Goal: Transaction & Acquisition: Obtain resource

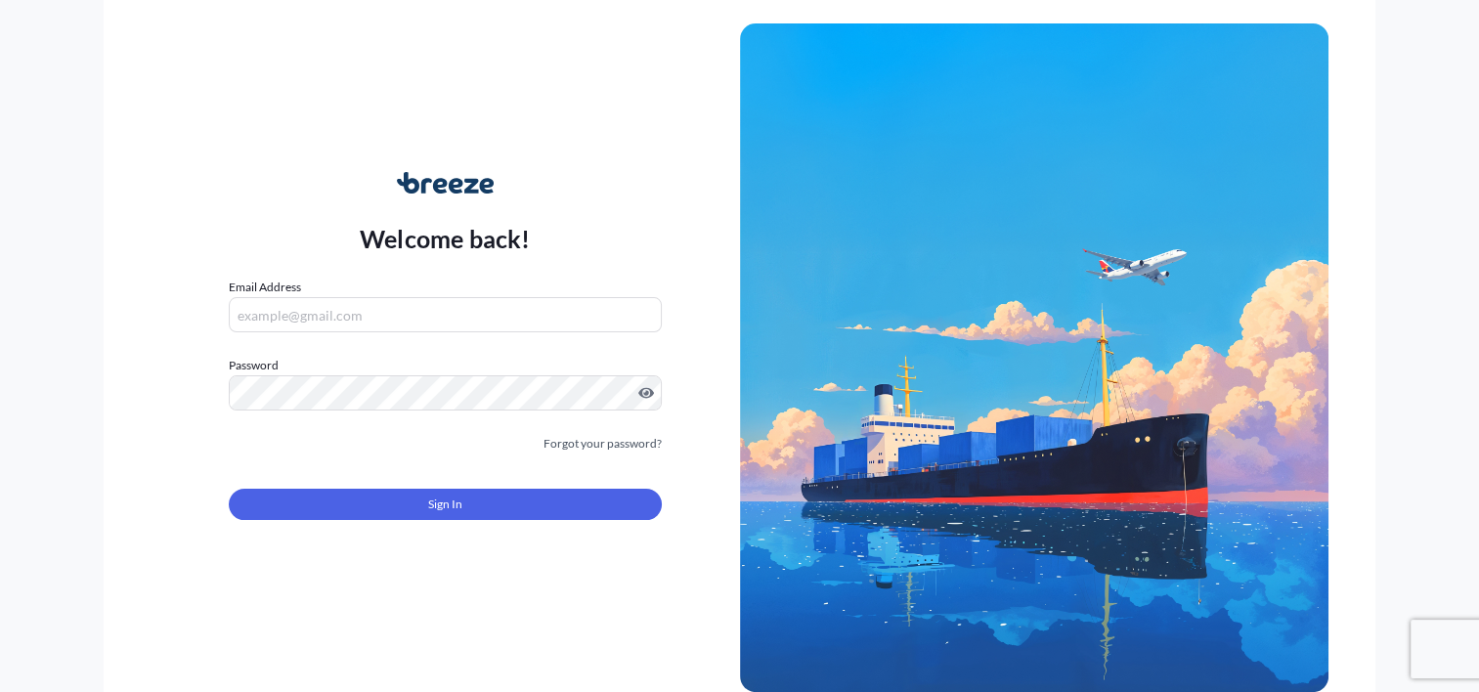
type input "[PERSON_NAME][EMAIL_ADDRESS][DOMAIN_NAME]"
click at [383, 525] on form "Email Address [PERSON_NAME][EMAIL_ADDRESS][DOMAIN_NAME] Password Must include: …" at bounding box center [445, 411] width 432 height 266
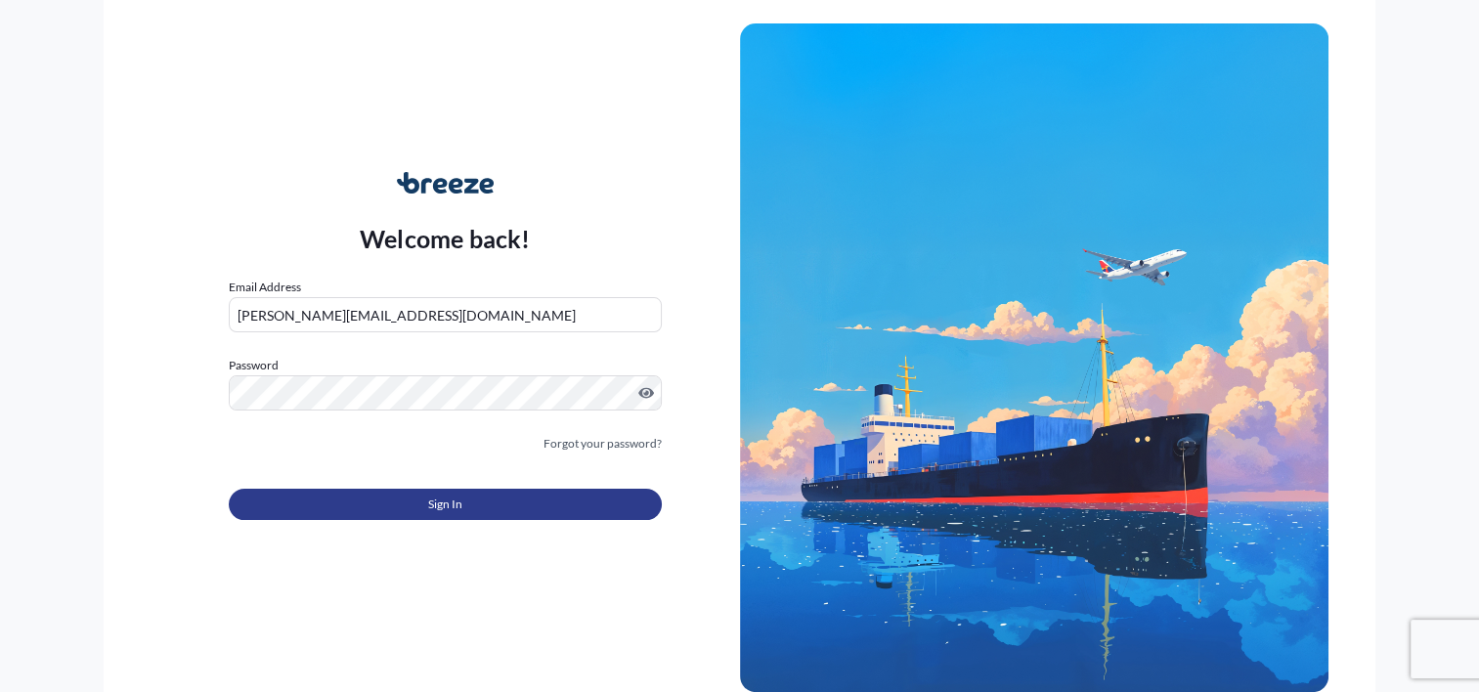
click at [402, 508] on button "Sign In" at bounding box center [445, 504] width 432 height 31
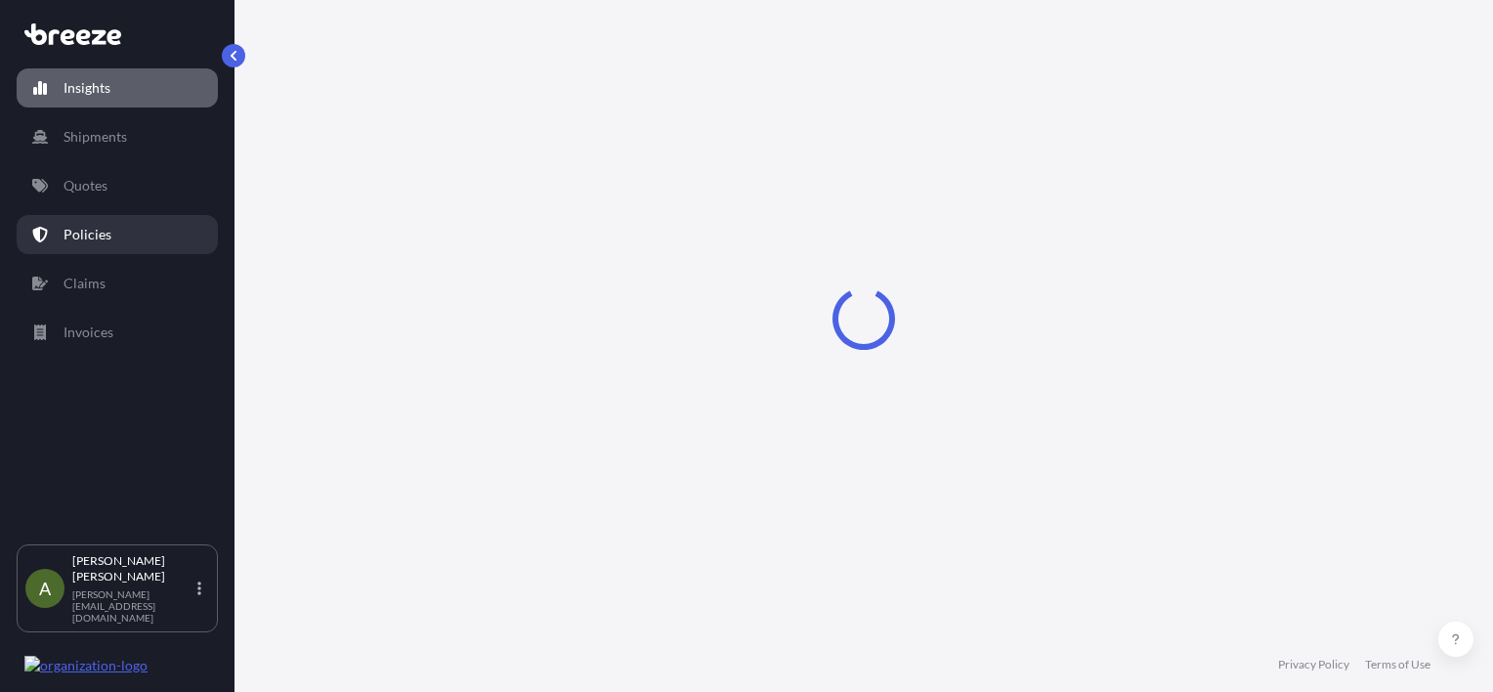
select select "2025"
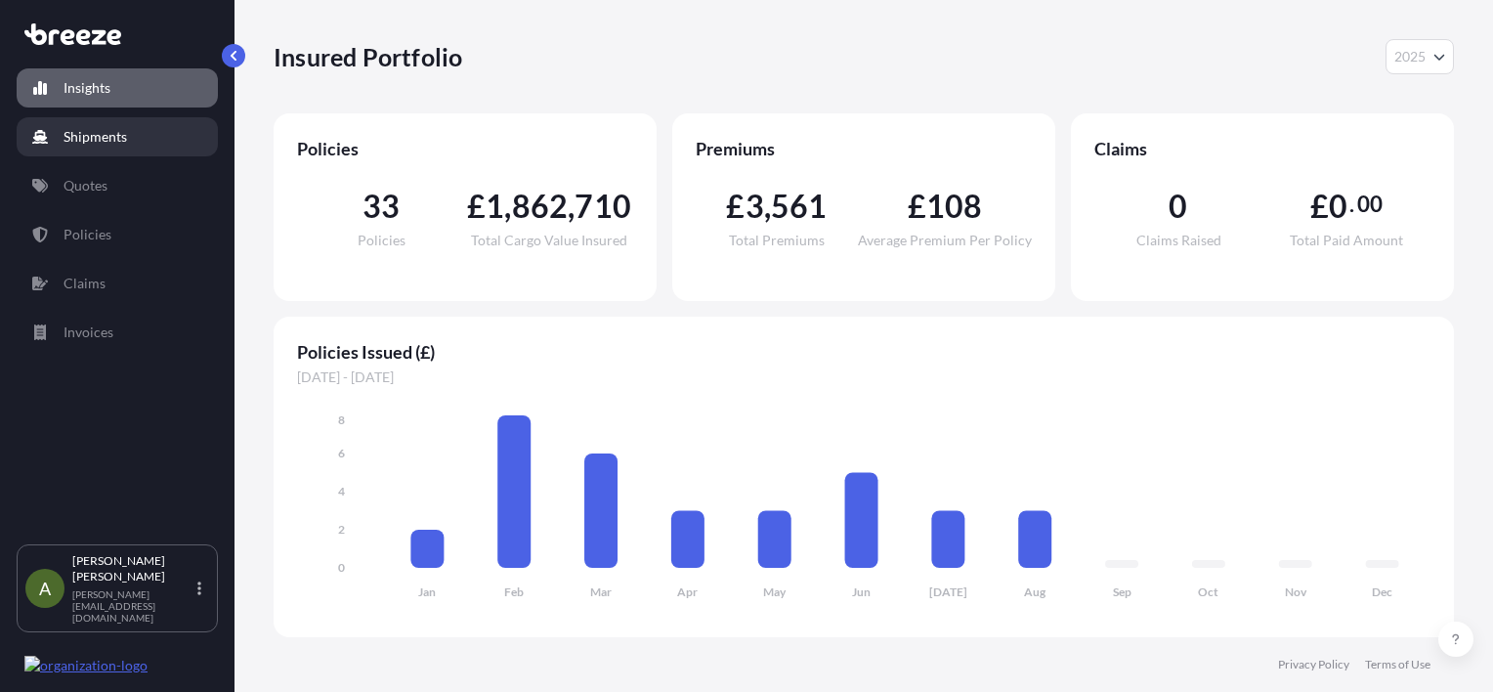
click at [157, 139] on link "Shipments" at bounding box center [117, 136] width 201 height 39
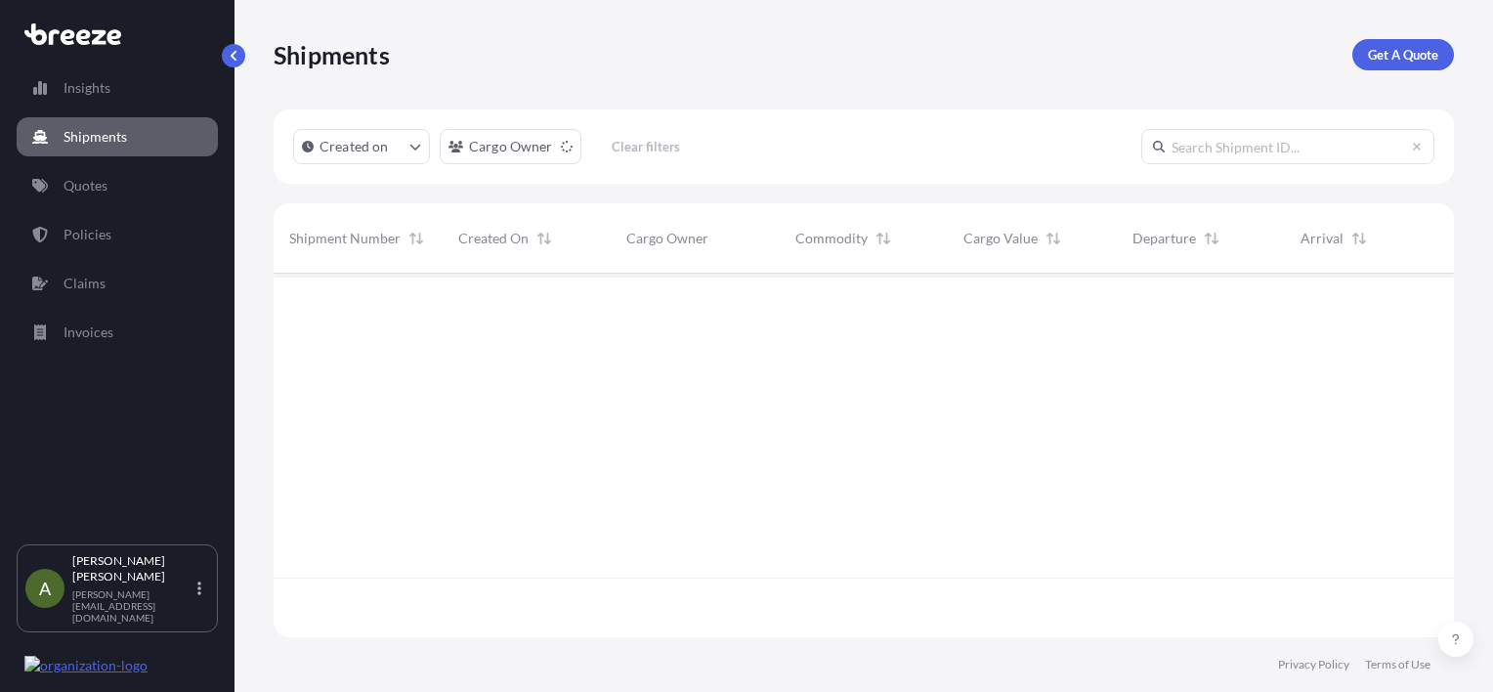
scroll to position [418, 1165]
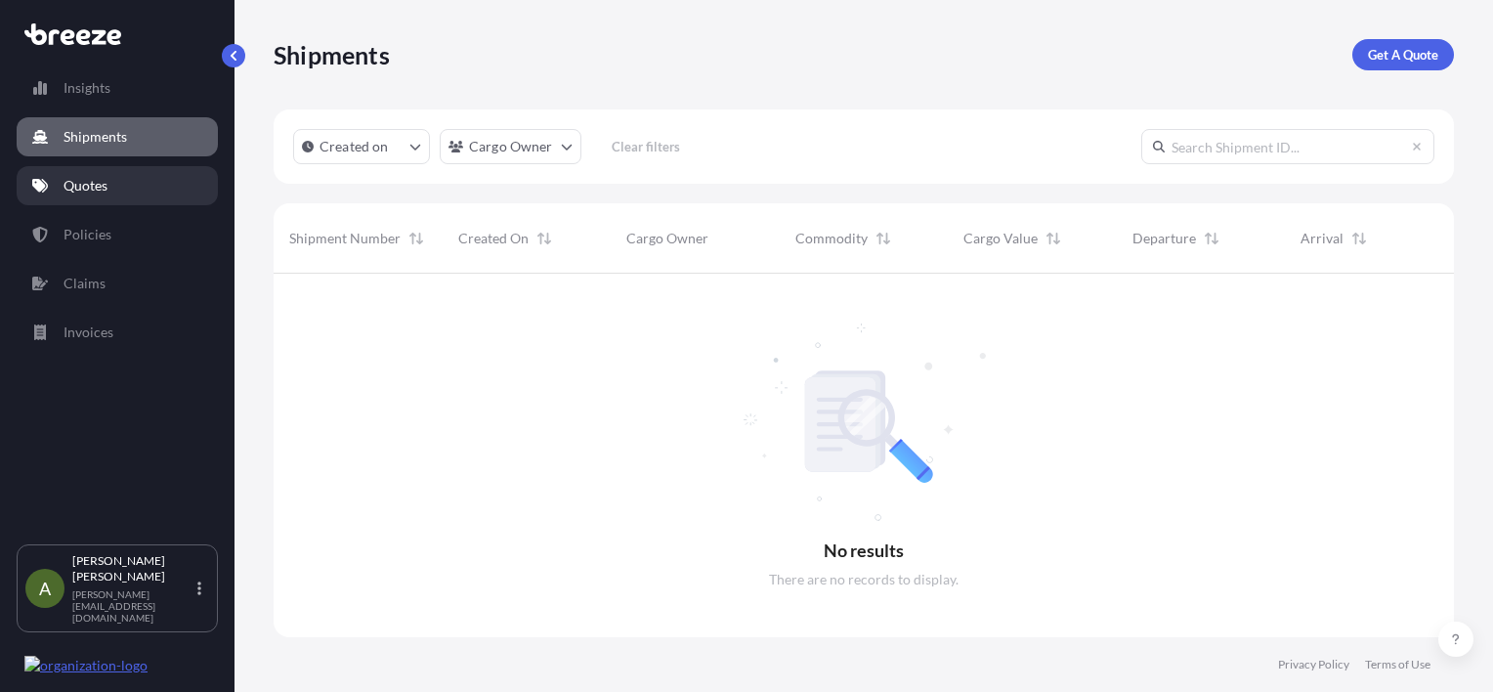
click at [143, 190] on link "Quotes" at bounding box center [117, 185] width 201 height 39
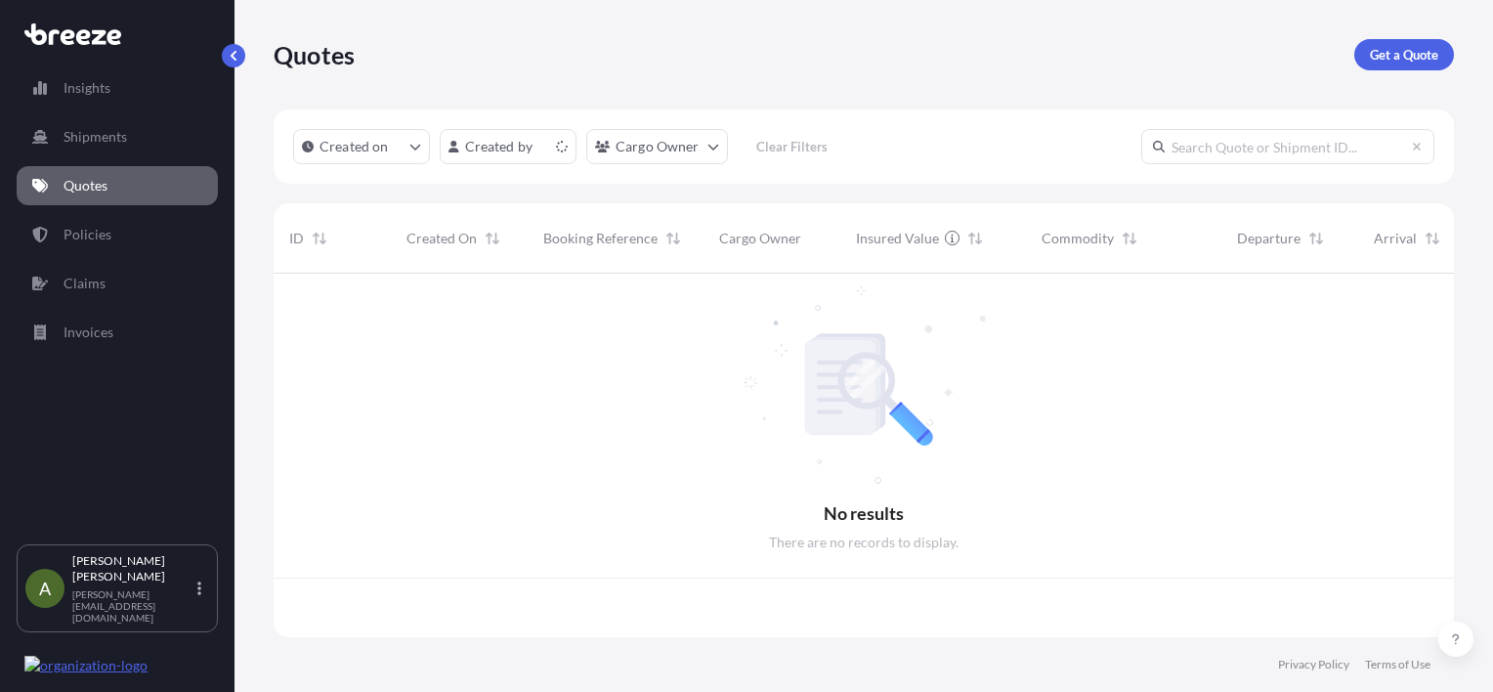
scroll to position [360, 1165]
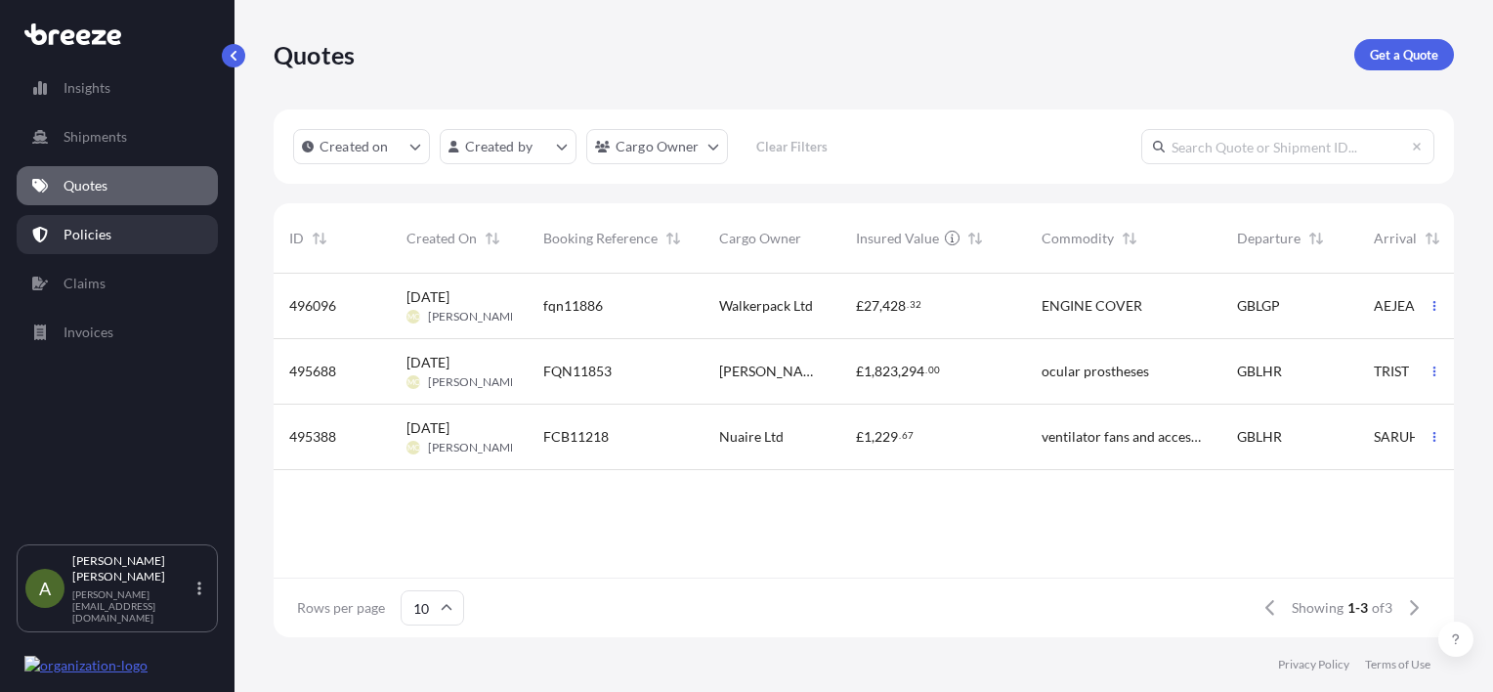
click at [137, 219] on link "Policies" at bounding box center [117, 234] width 201 height 39
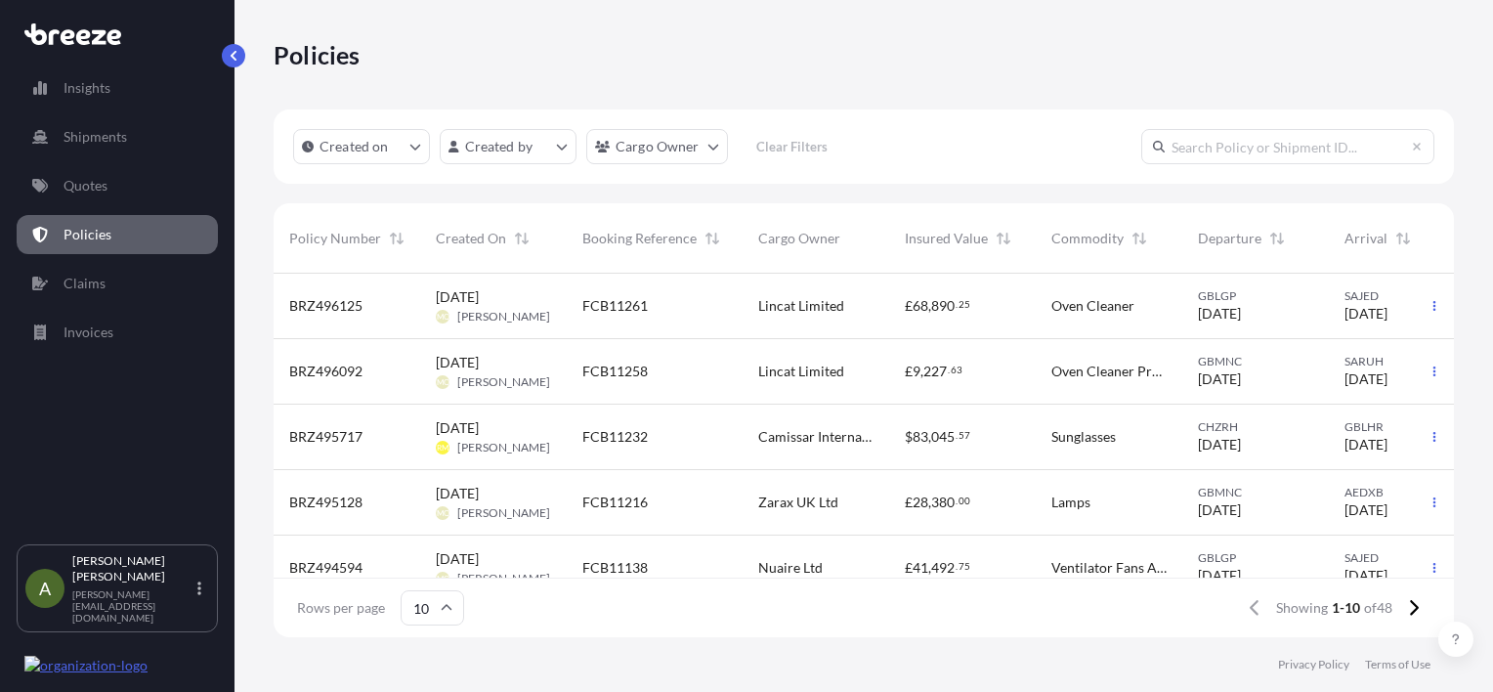
scroll to position [0, 163]
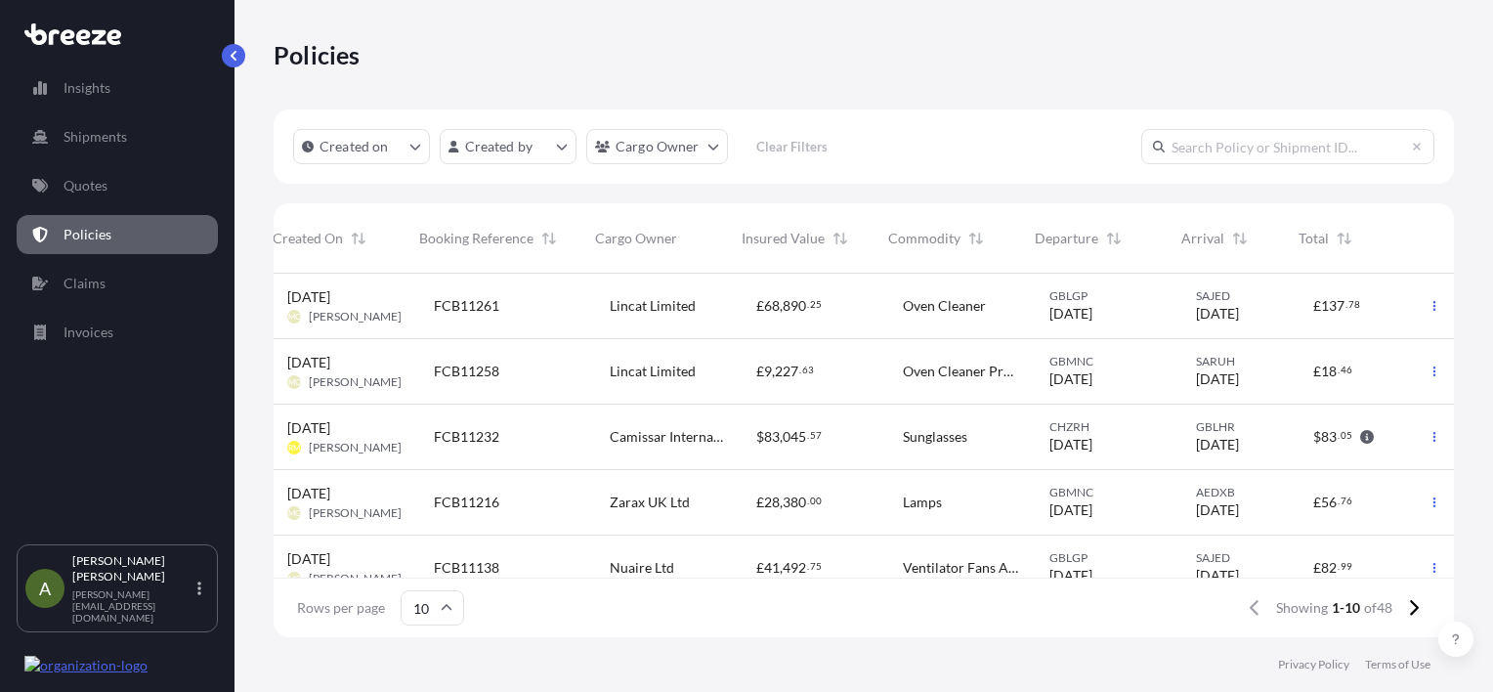
click at [1415, 304] on div at bounding box center [1434, 306] width 39 height 65
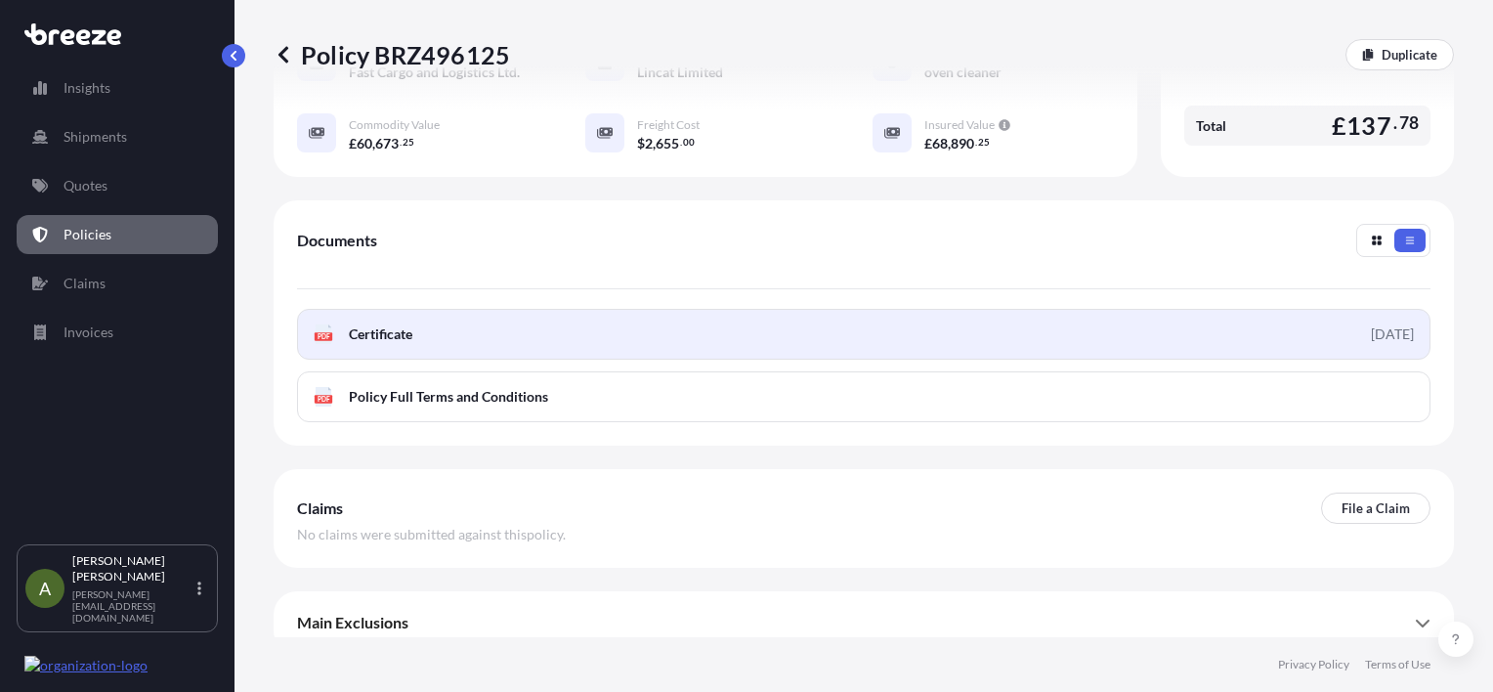
scroll to position [481, 0]
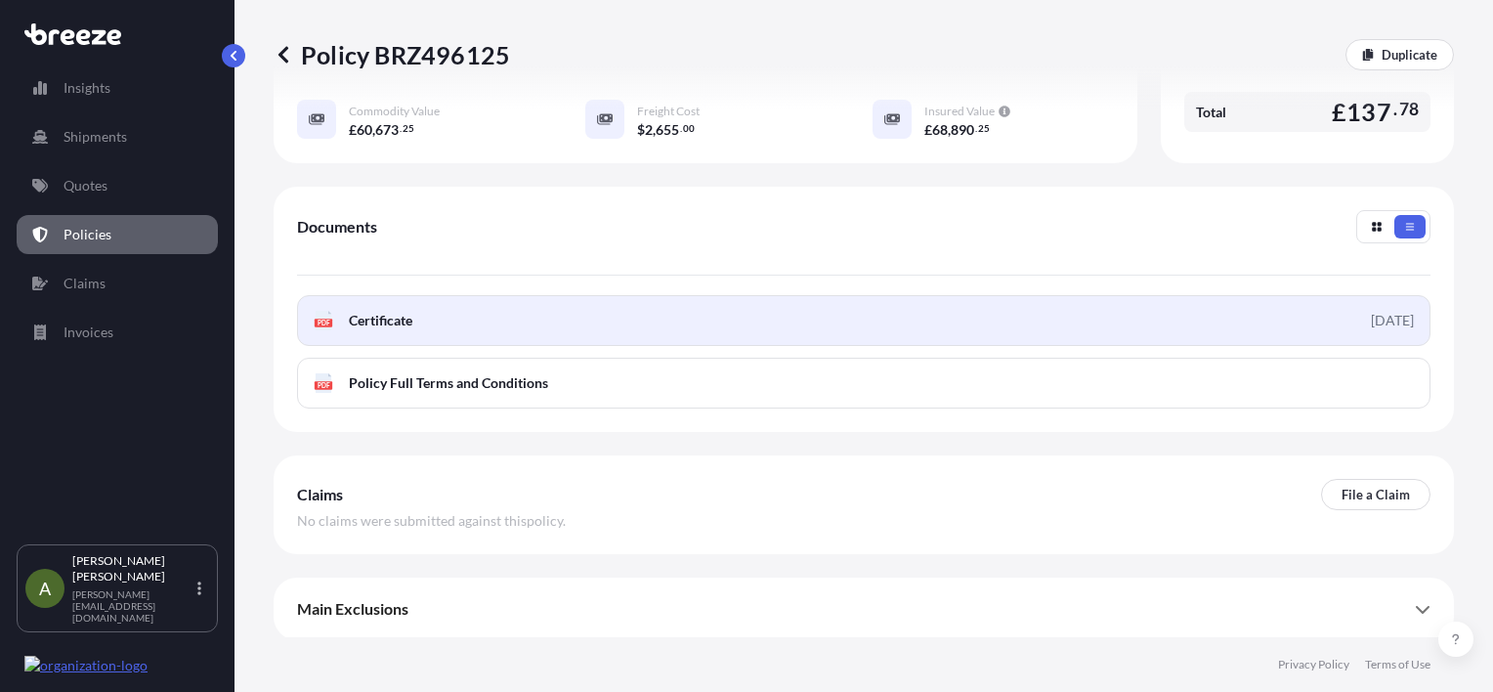
click at [636, 325] on link "PDF Certificate [DATE]" at bounding box center [864, 320] width 1134 height 51
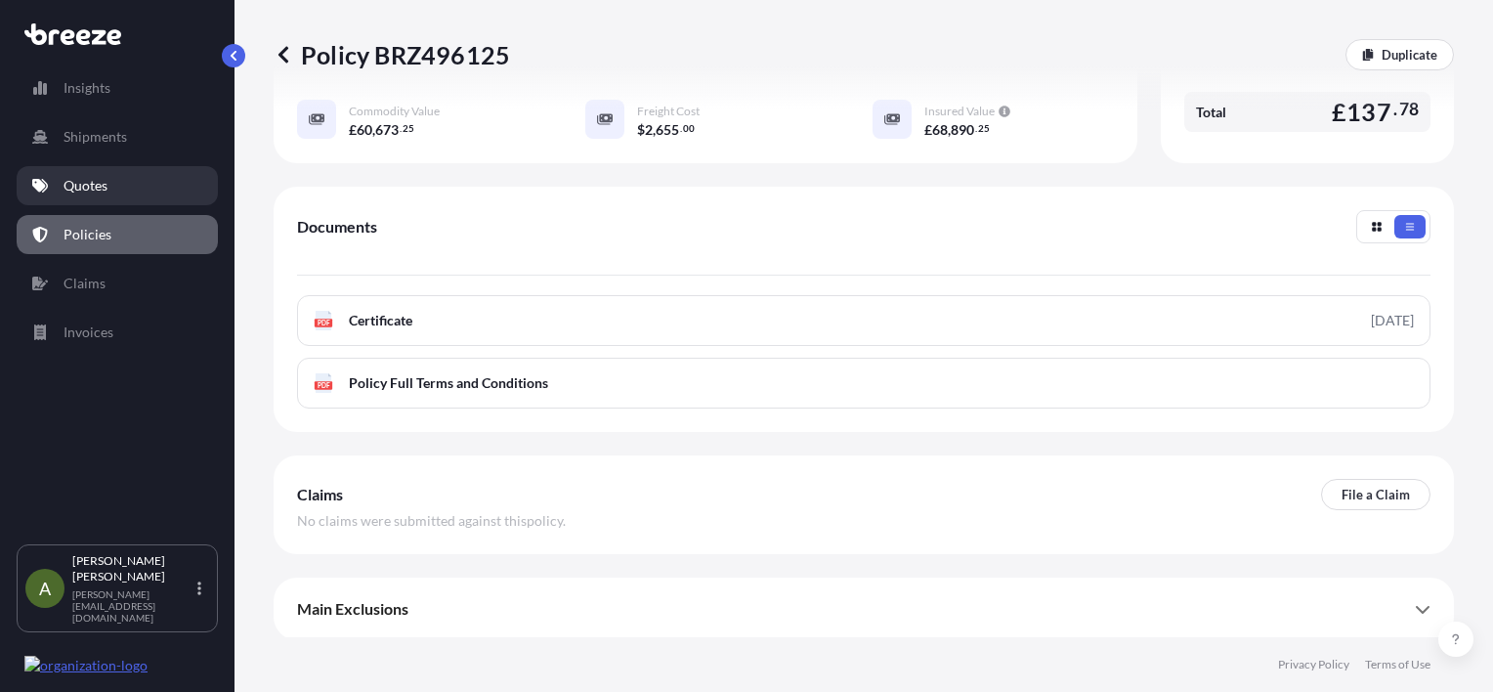
click at [137, 183] on link "Quotes" at bounding box center [117, 185] width 201 height 39
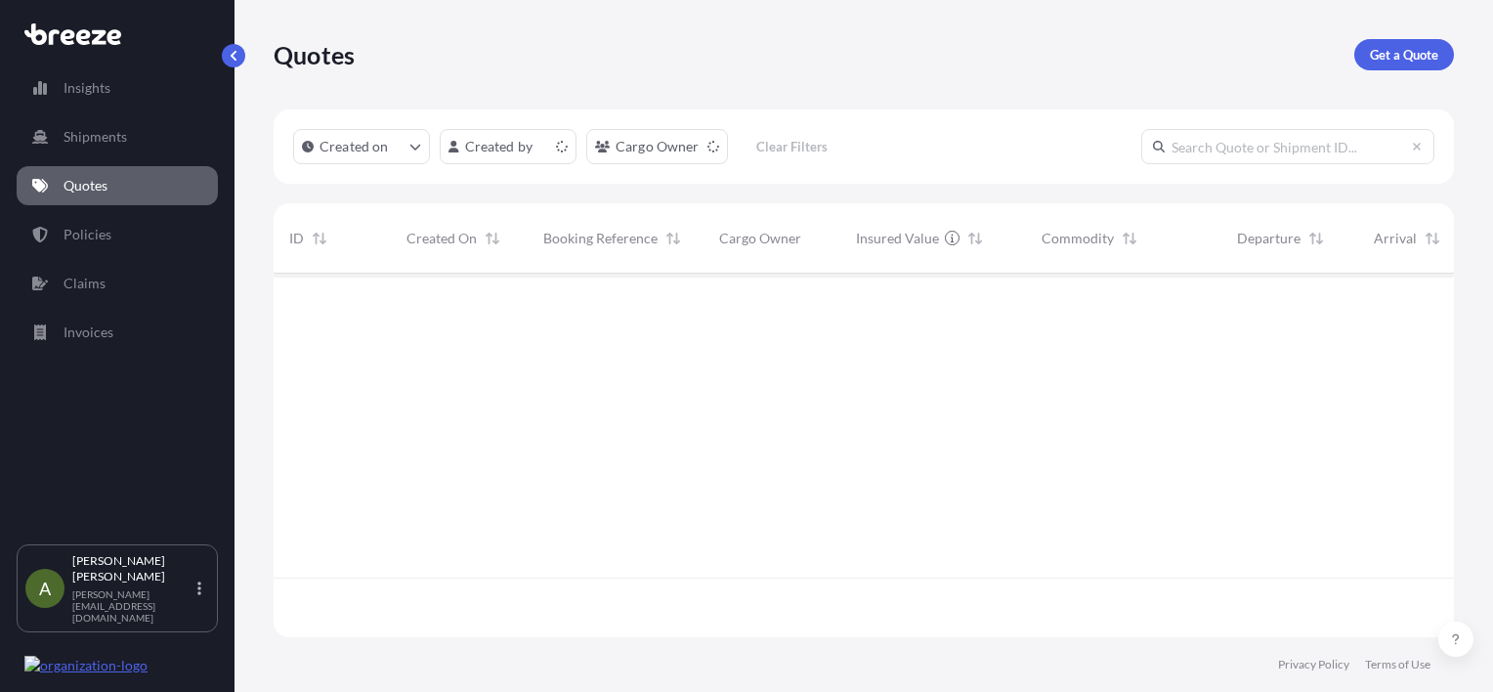
scroll to position [360, 1165]
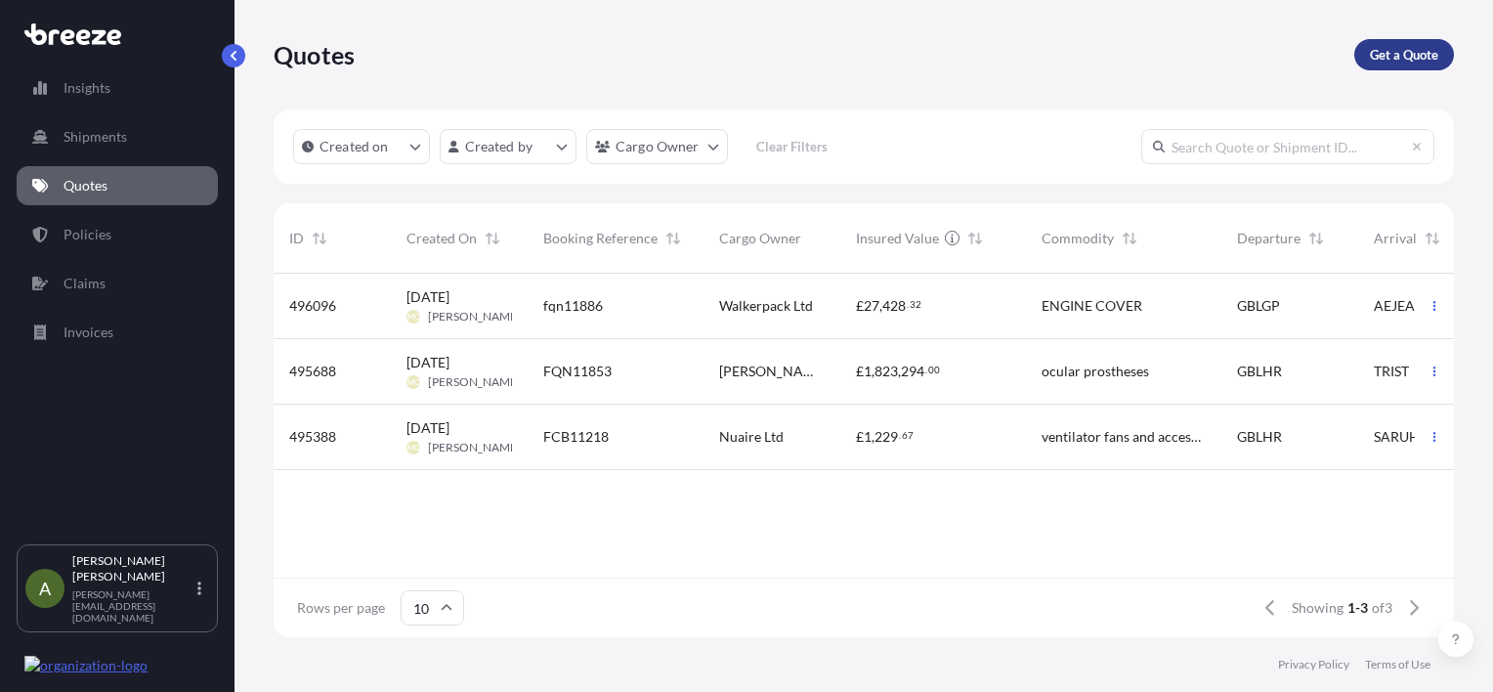
click at [1422, 59] on p "Get a Quote" at bounding box center [1404, 55] width 68 height 20
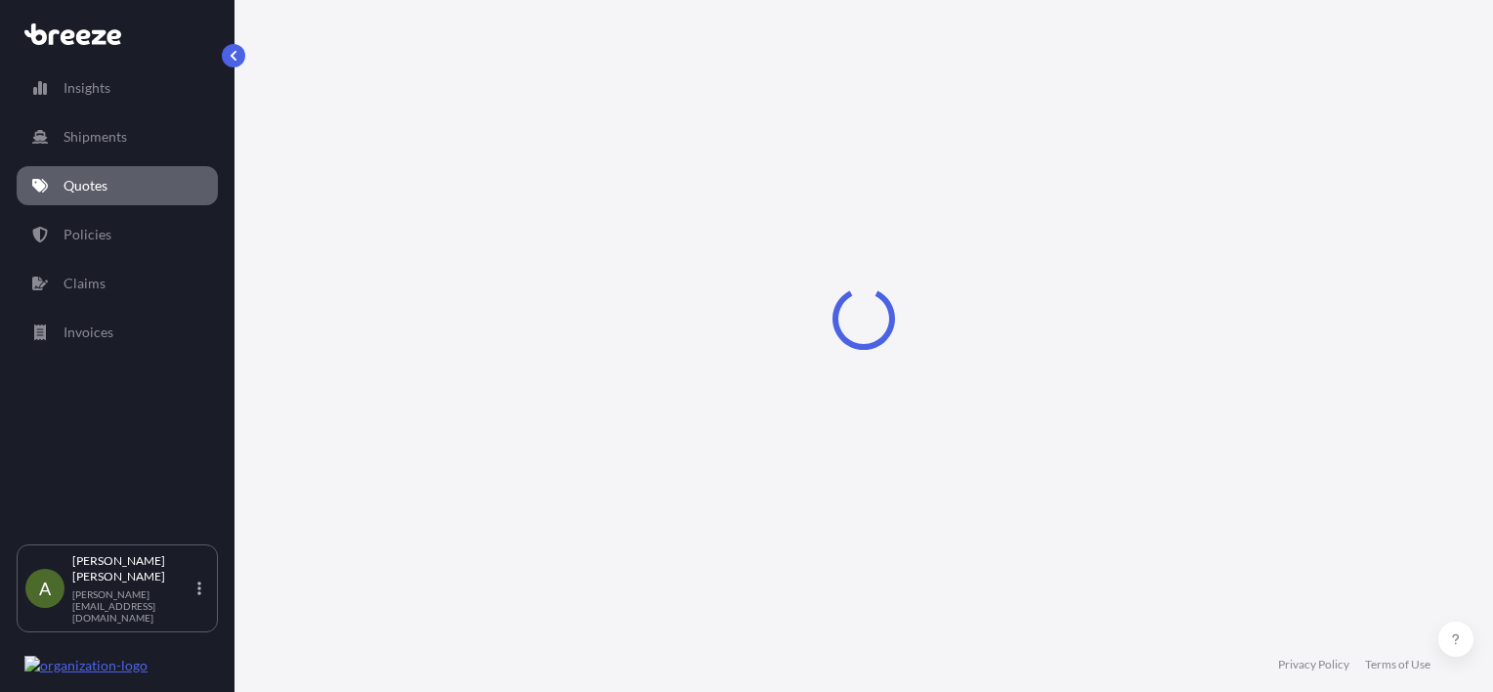
scroll to position [31, 0]
select select "Road"
select select "Sea"
select select "1"
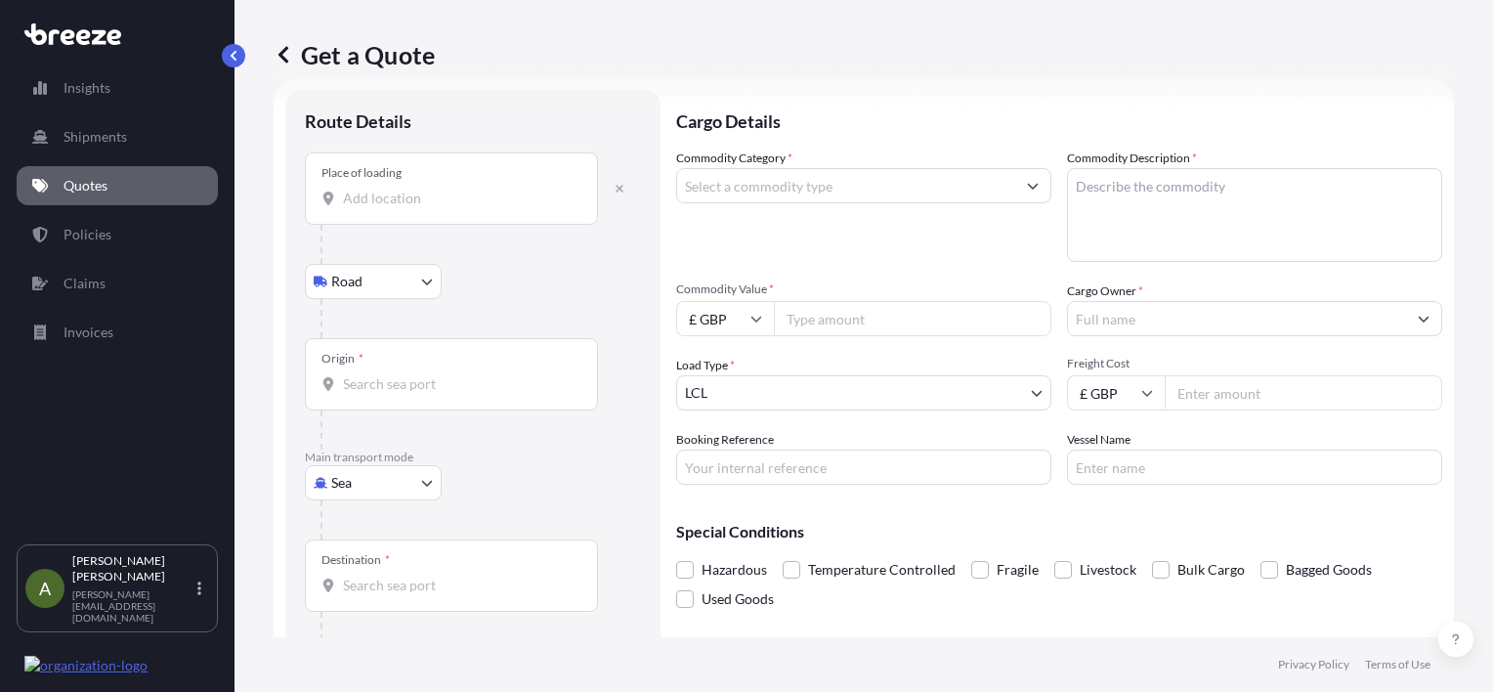
click at [415, 211] on div "Place of loading" at bounding box center [451, 188] width 293 height 72
click at [415, 208] on input "Place of loading" at bounding box center [458, 199] width 231 height 20
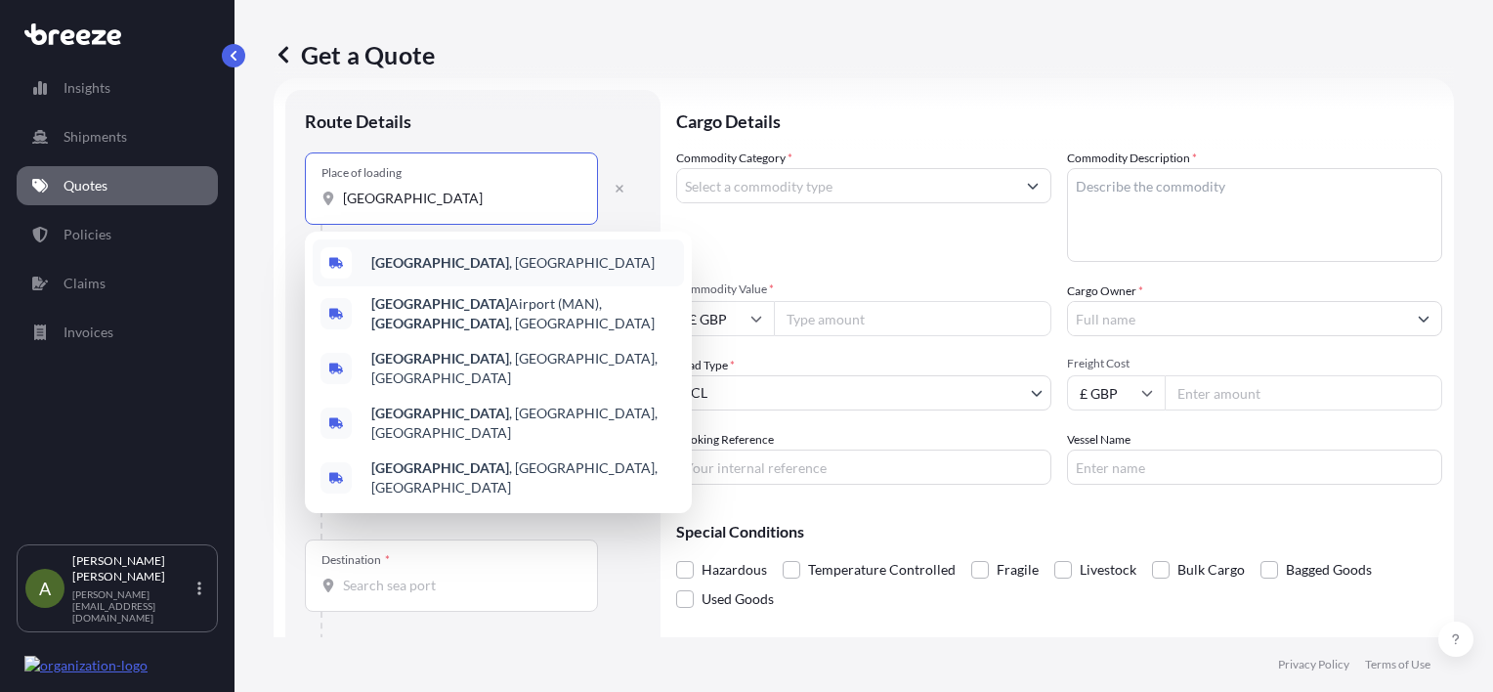
click at [454, 256] on span "[GEOGRAPHIC_DATA] , [GEOGRAPHIC_DATA]" at bounding box center [512, 263] width 283 height 20
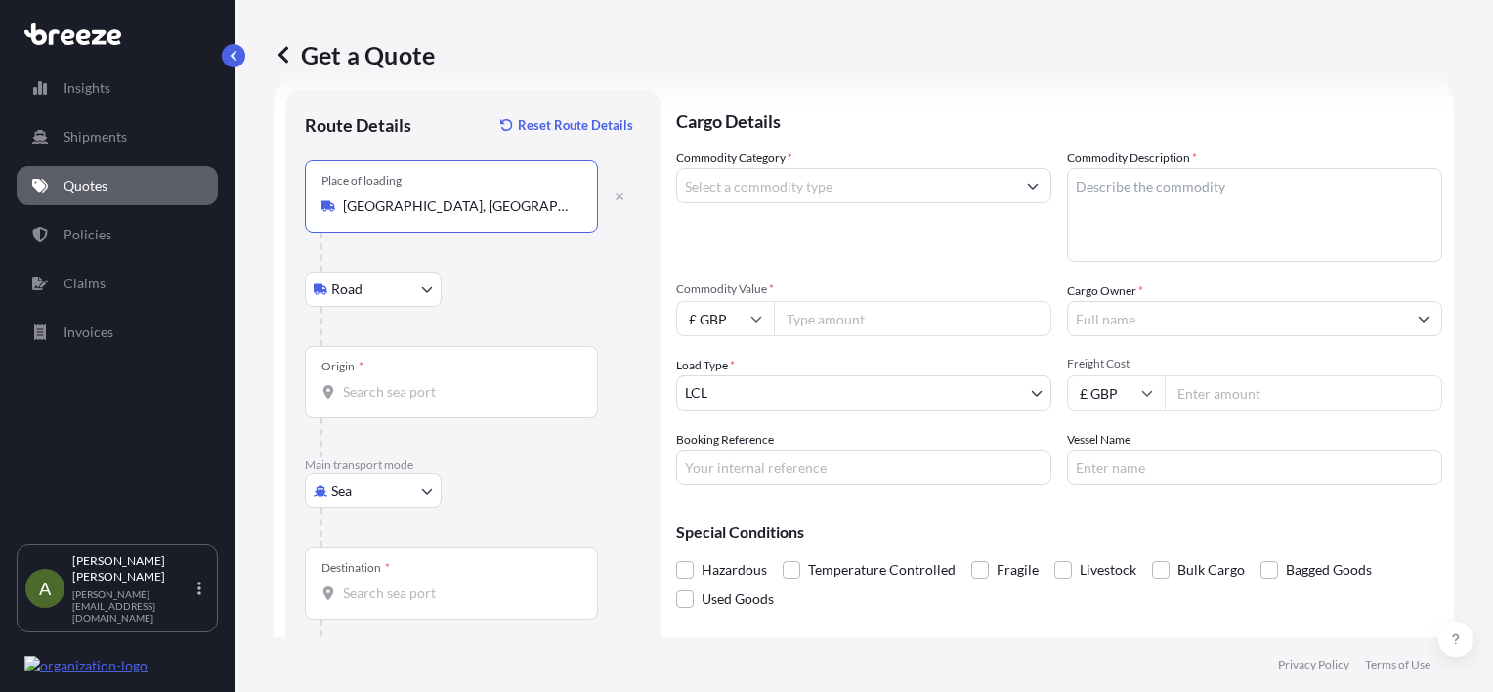
type input "[GEOGRAPHIC_DATA], [GEOGRAPHIC_DATA]"
click at [418, 397] on input "Origin *" at bounding box center [458, 392] width 231 height 20
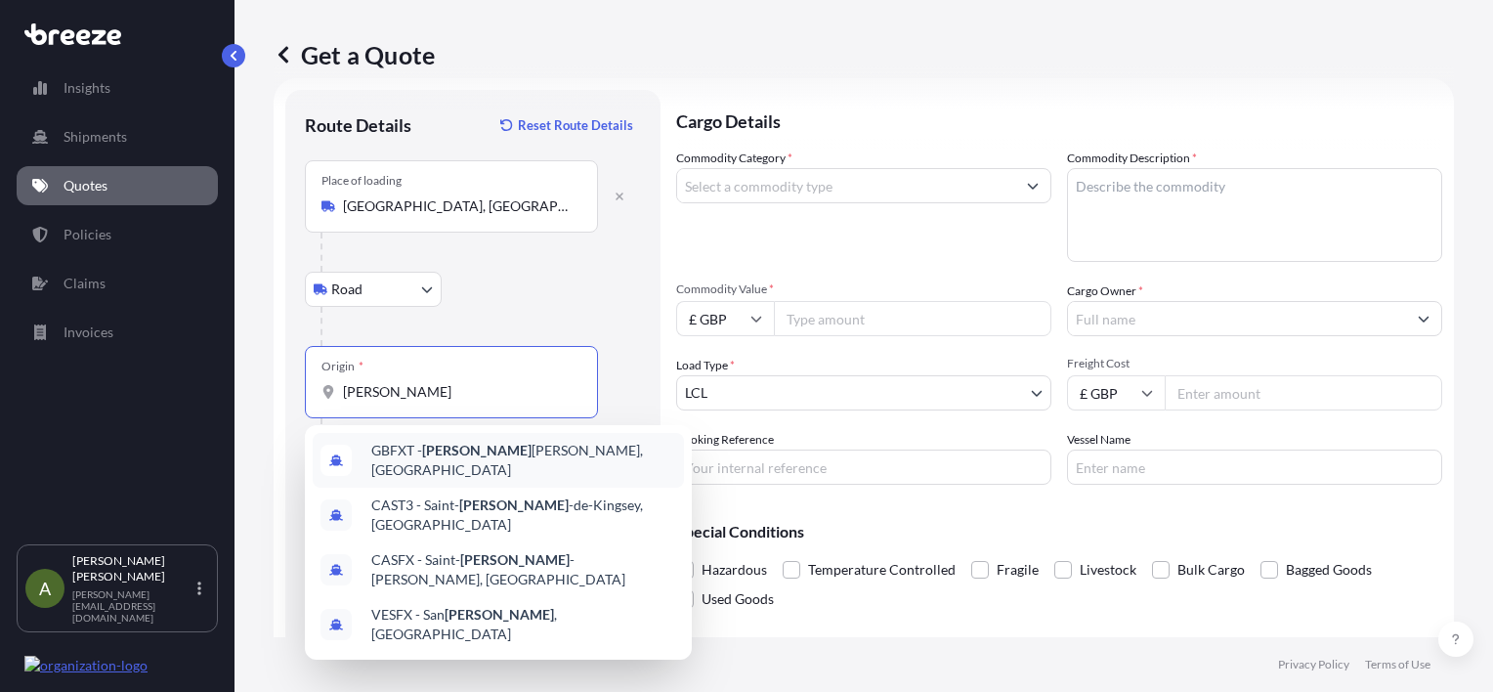
click at [475, 456] on span "GBFXT - [PERSON_NAME], [GEOGRAPHIC_DATA]" at bounding box center [523, 460] width 305 height 39
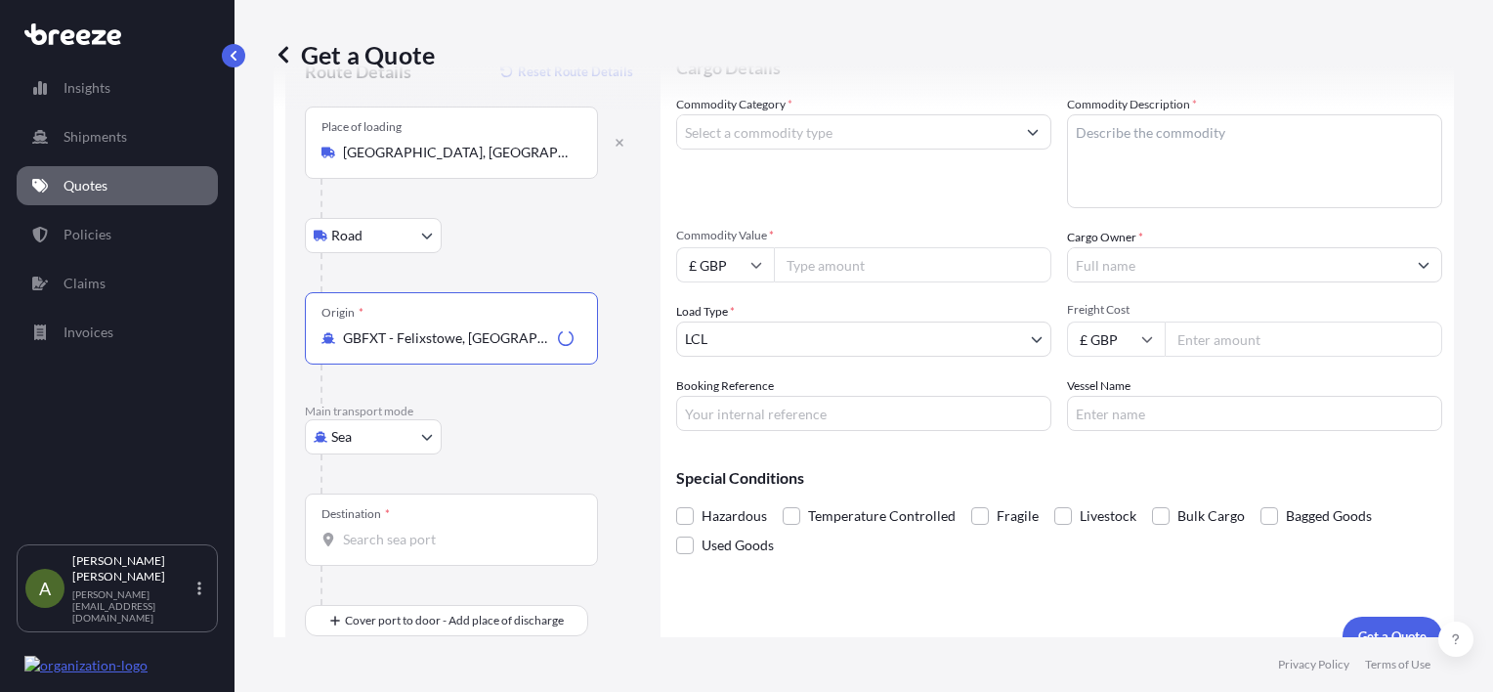
scroll to position [113, 0]
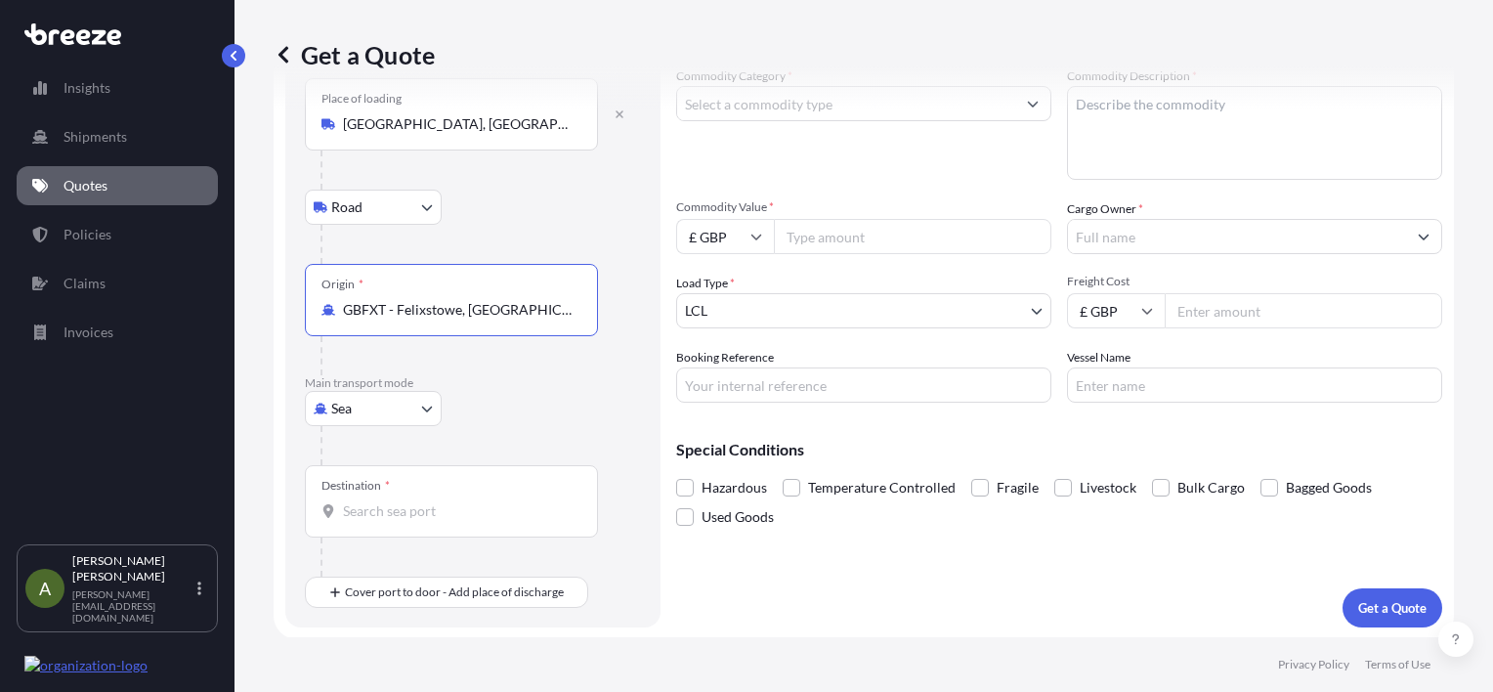
type input "GBFXT - Felixstowe, [GEOGRAPHIC_DATA]"
click at [411, 509] on input "Destination *" at bounding box center [458, 511] width 231 height 20
type input "LBBEY - [GEOGRAPHIC_DATA], [GEOGRAPHIC_DATA]"
click at [836, 237] on input "Commodity Value *" at bounding box center [913, 236] width 278 height 35
type input "250000"
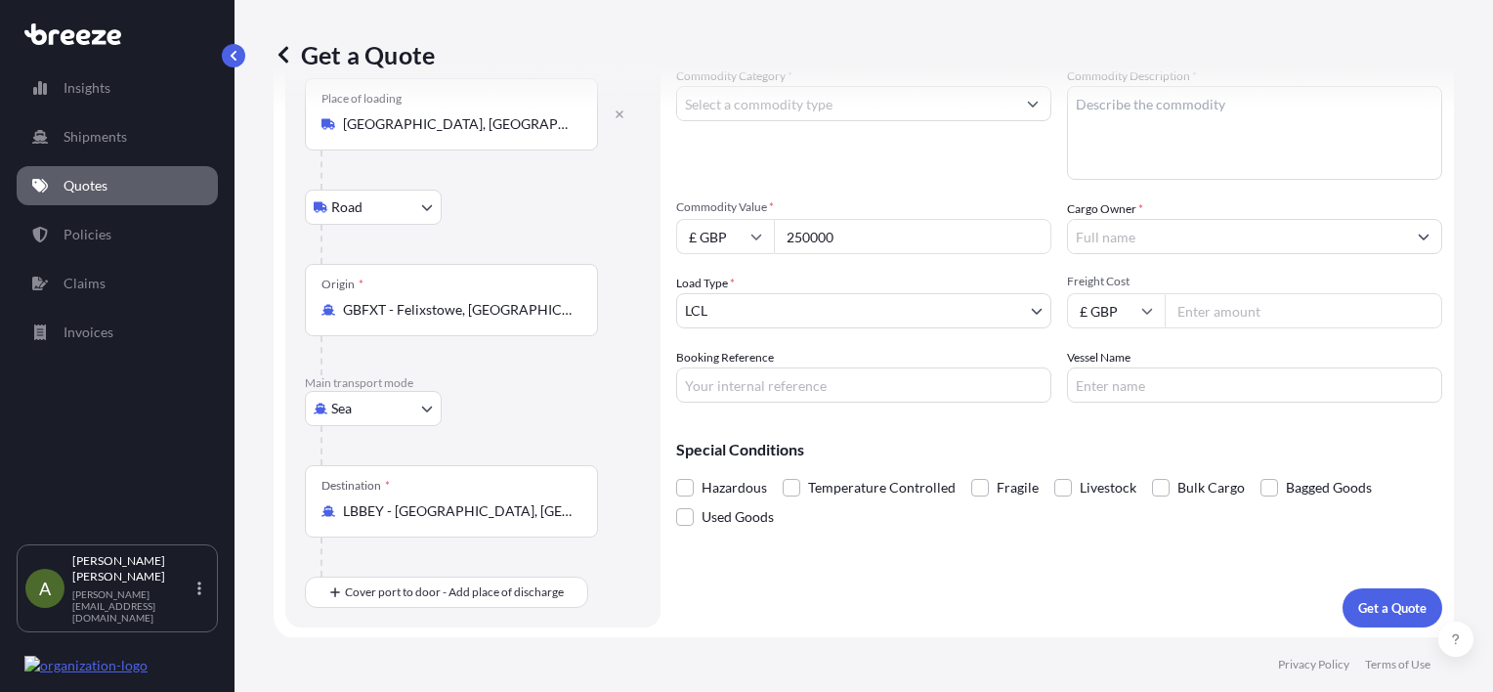
click at [752, 237] on icon at bounding box center [757, 237] width 12 height 12
click at [738, 373] on div "$ USD" at bounding box center [725, 371] width 82 height 37
type input "$ USD"
click at [1204, 301] on input "Freight Cost" at bounding box center [1304, 310] width 278 height 35
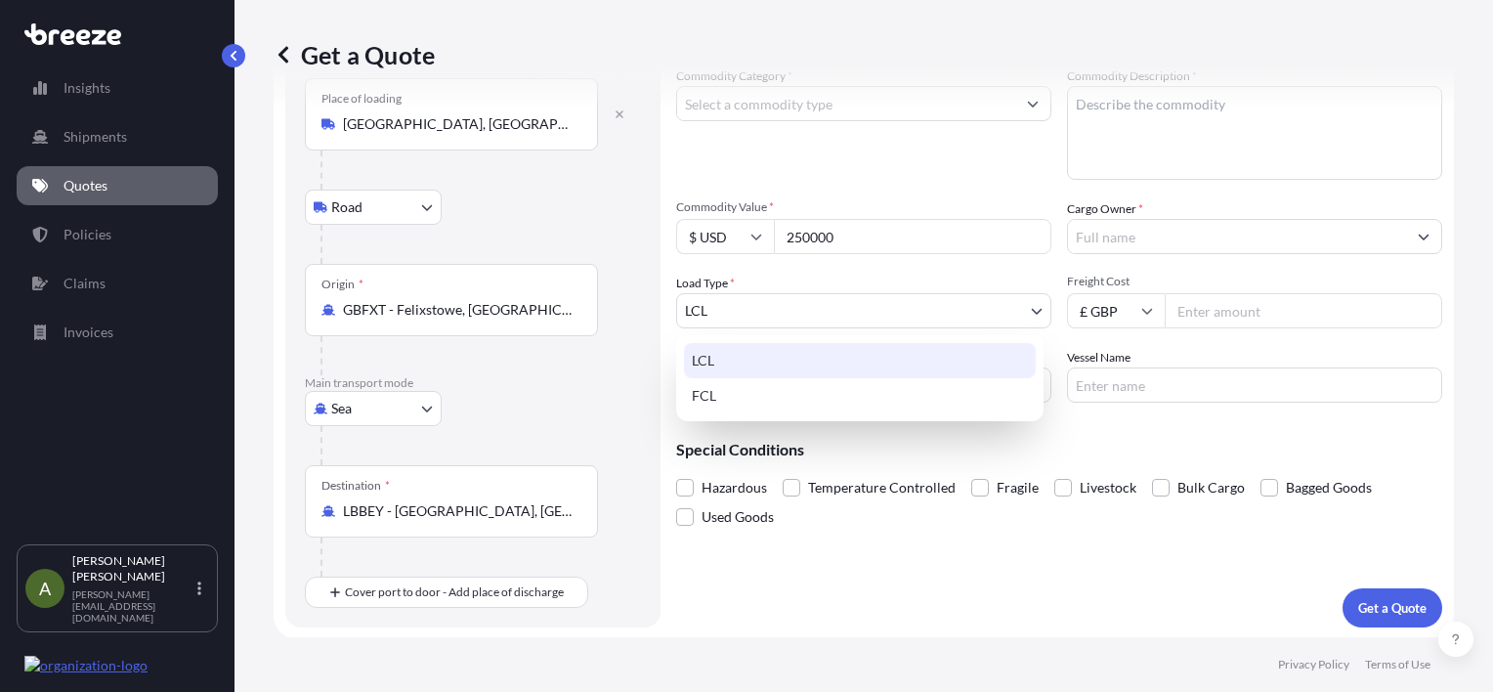
click at [862, 309] on body "Insights Shipments Quotes Policies Claims Invoices A [PERSON_NAME] [PERSON_NAME…" at bounding box center [746, 346] width 1493 height 692
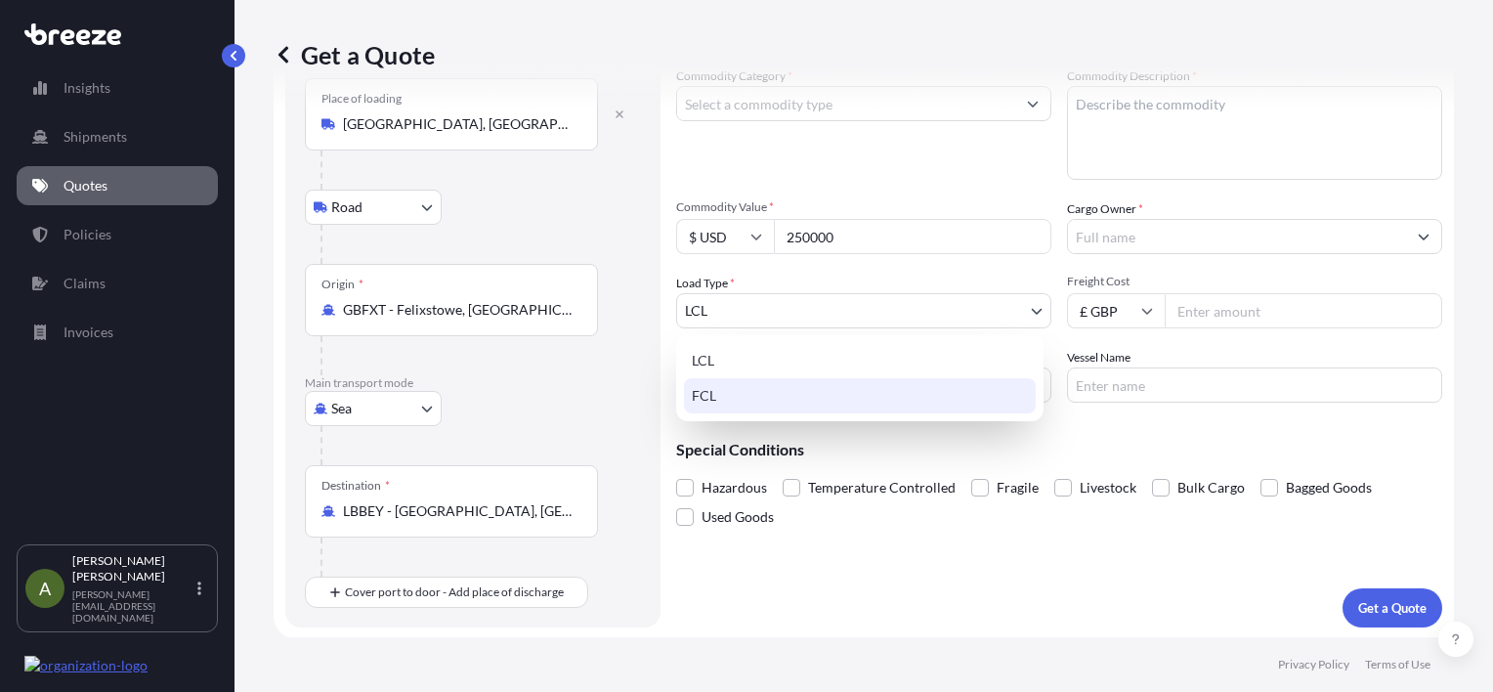
click at [809, 389] on div "FCL" at bounding box center [860, 395] width 352 height 35
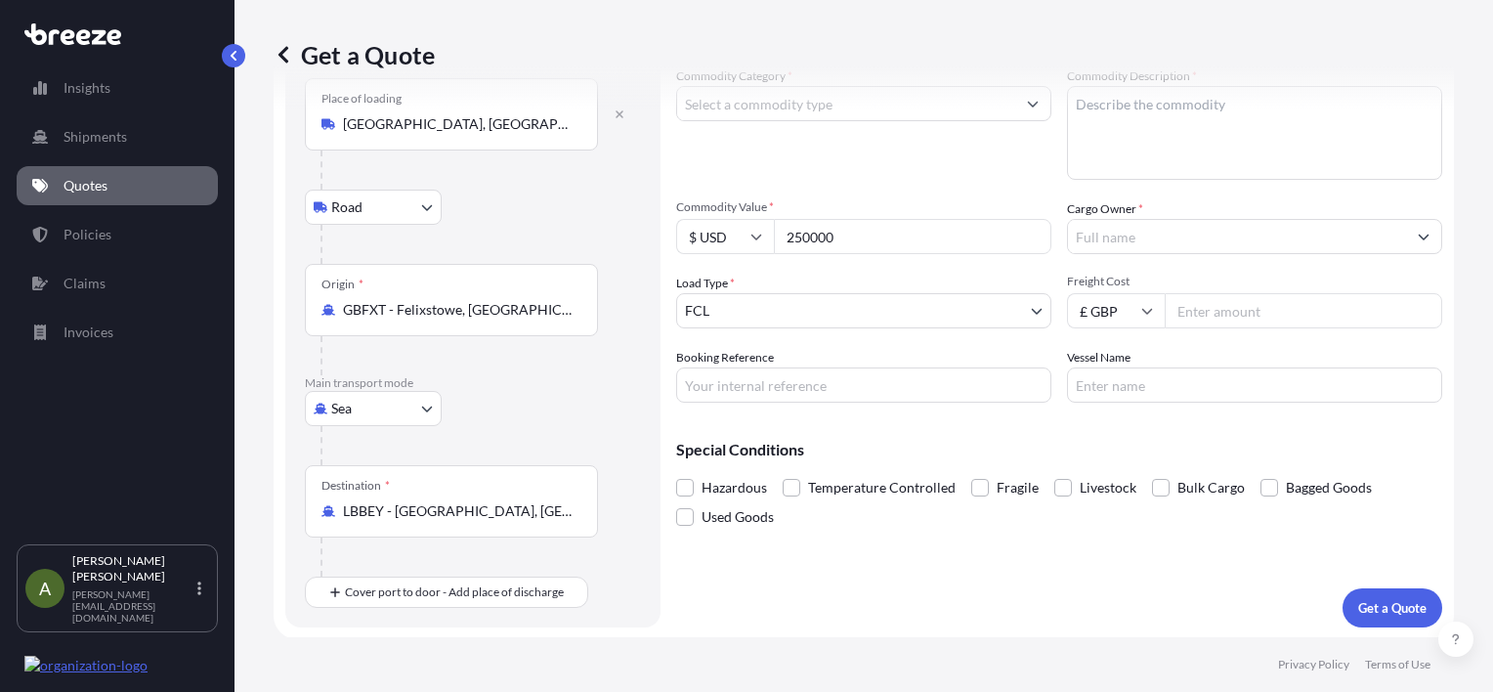
click at [1249, 301] on input "Freight Cost" at bounding box center [1304, 310] width 278 height 35
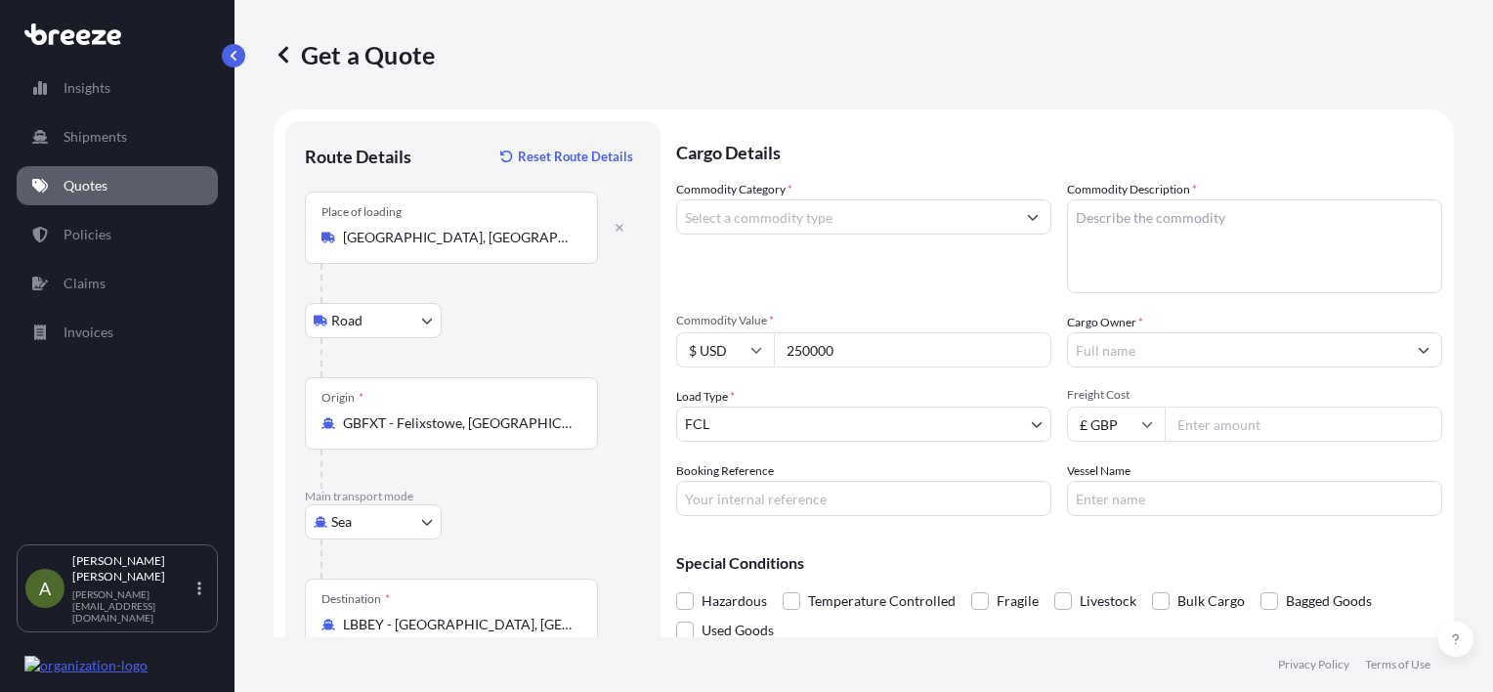
scroll to position [0, 0]
click at [906, 224] on input "Commodity Category *" at bounding box center [846, 216] width 338 height 35
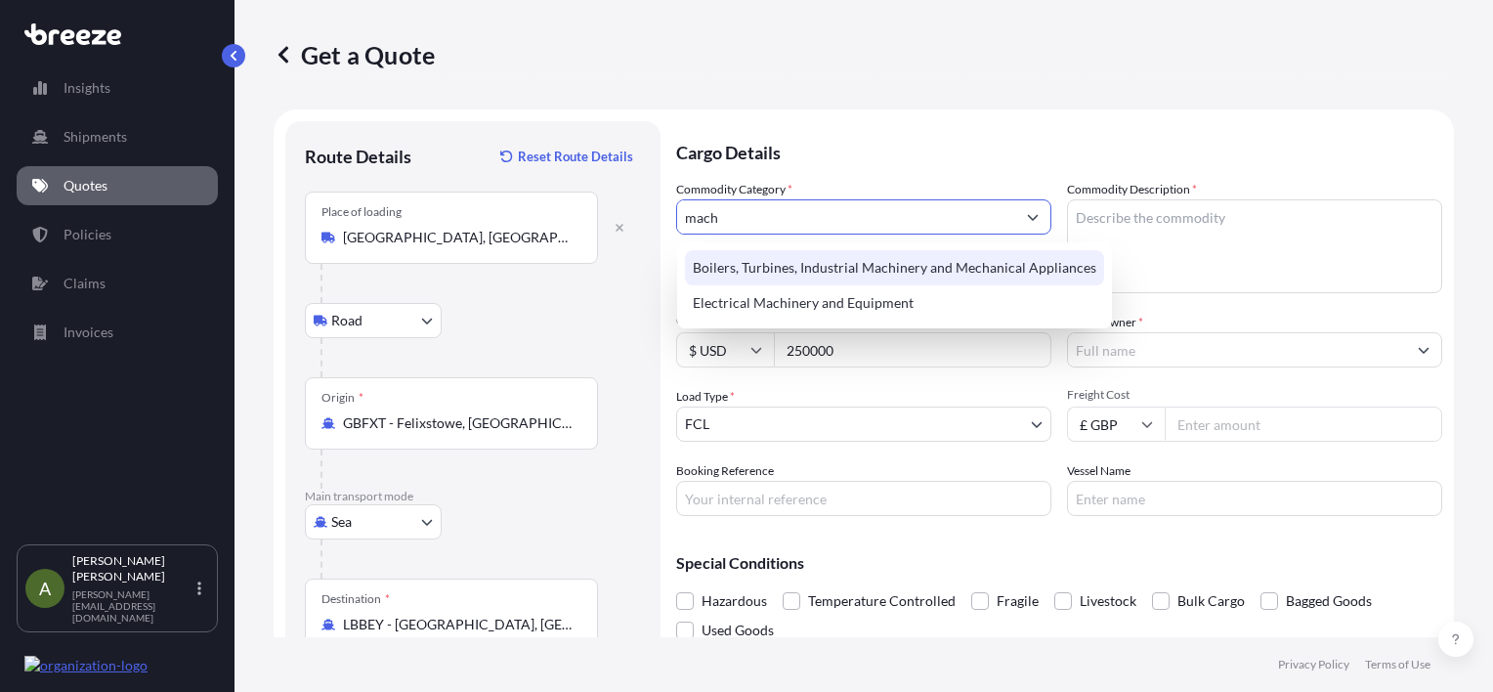
click at [930, 271] on div "Boilers, Turbines, Industrial Machinery and Mechanical Appliances" at bounding box center [894, 267] width 419 height 35
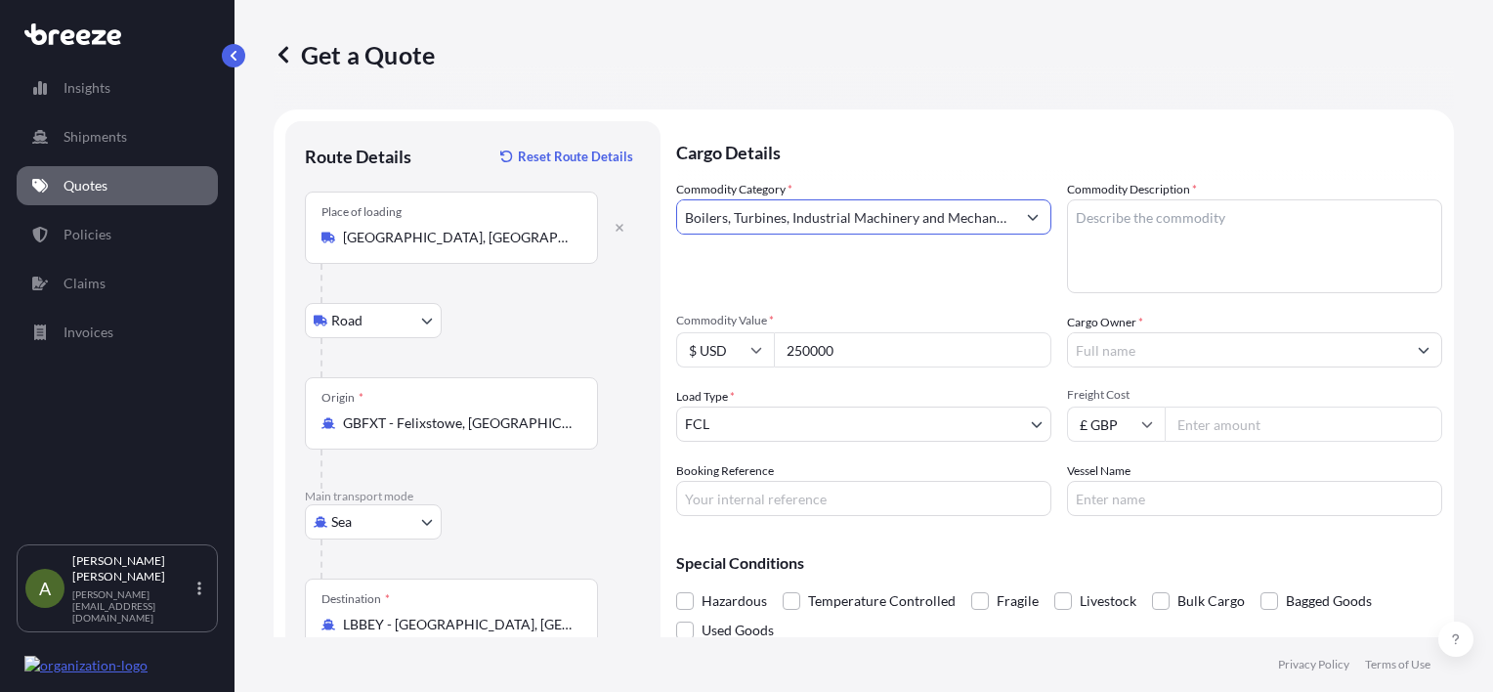
type input "Boilers, Turbines, Industrial Machinery and Mechanical Appliances"
click at [1240, 419] on input "Freight Cost" at bounding box center [1304, 424] width 278 height 35
type input "7000"
click at [1216, 301] on div "Commodity Category * Boilers, Turbines, Industrial Machinery and Mechanical App…" at bounding box center [1059, 348] width 766 height 336
click at [1200, 337] on input "Cargo Owner *" at bounding box center [1237, 349] width 338 height 35
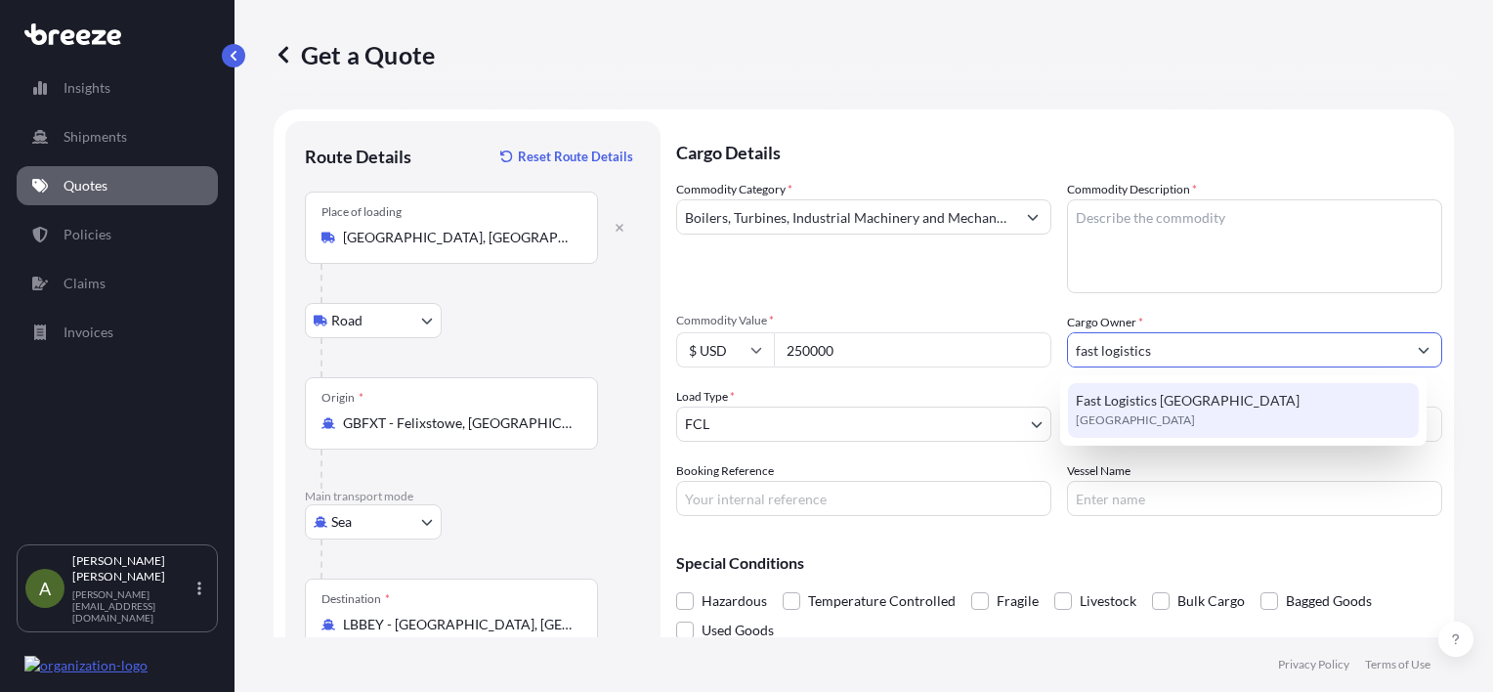
click at [1209, 408] on div "Fast Logistics [GEOGRAPHIC_DATA] [GEOGRAPHIC_DATA]" at bounding box center [1243, 410] width 351 height 55
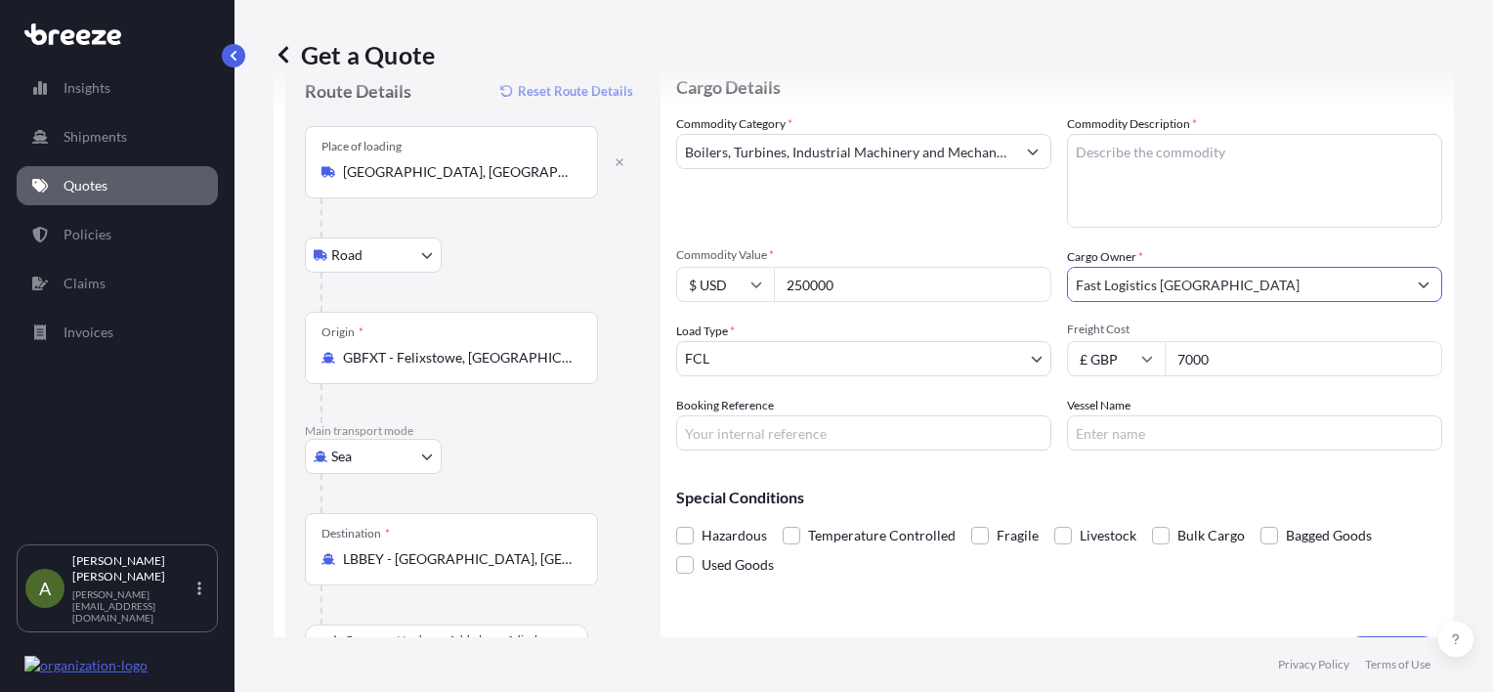
scroll to position [98, 0]
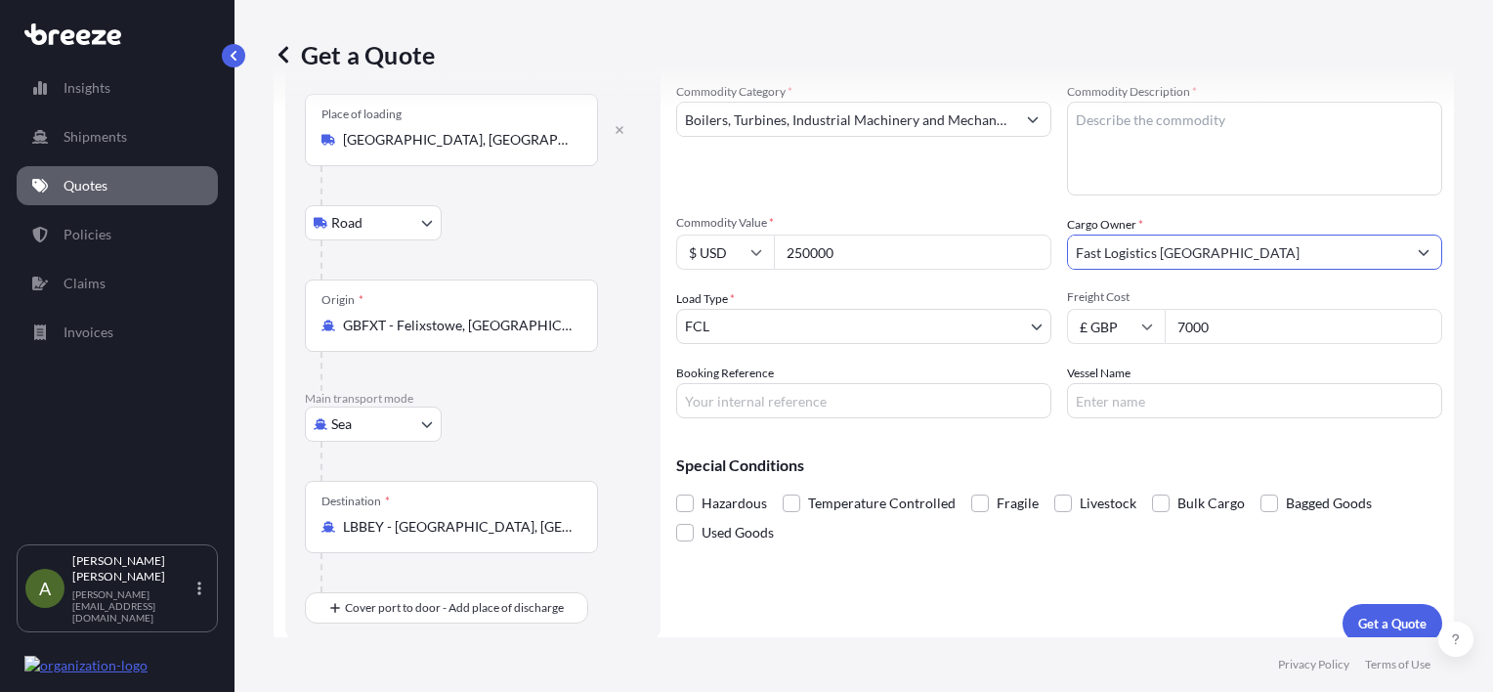
type input "Fast Logistics [GEOGRAPHIC_DATA]"
click at [1228, 325] on input "7000" at bounding box center [1304, 326] width 278 height 35
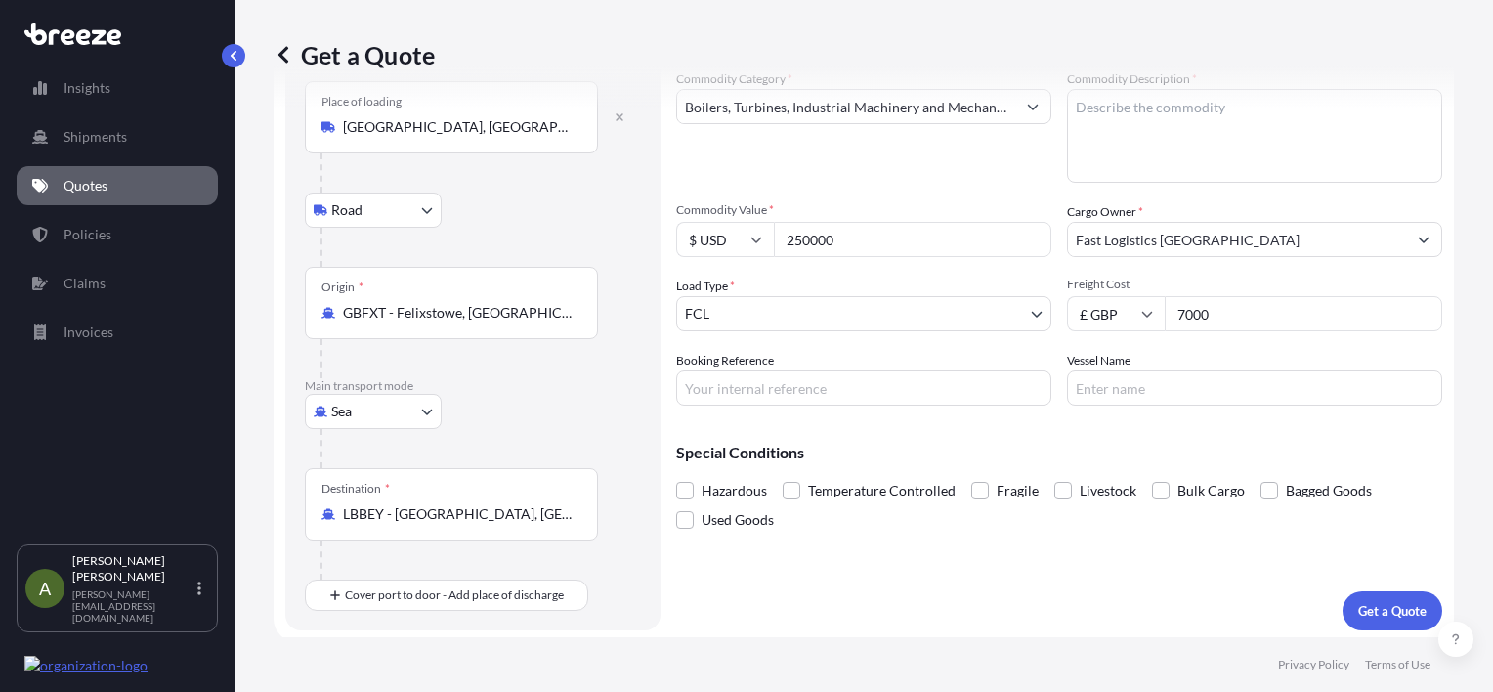
scroll to position [113, 0]
click at [1371, 608] on p "Get a Quote" at bounding box center [1393, 608] width 68 height 20
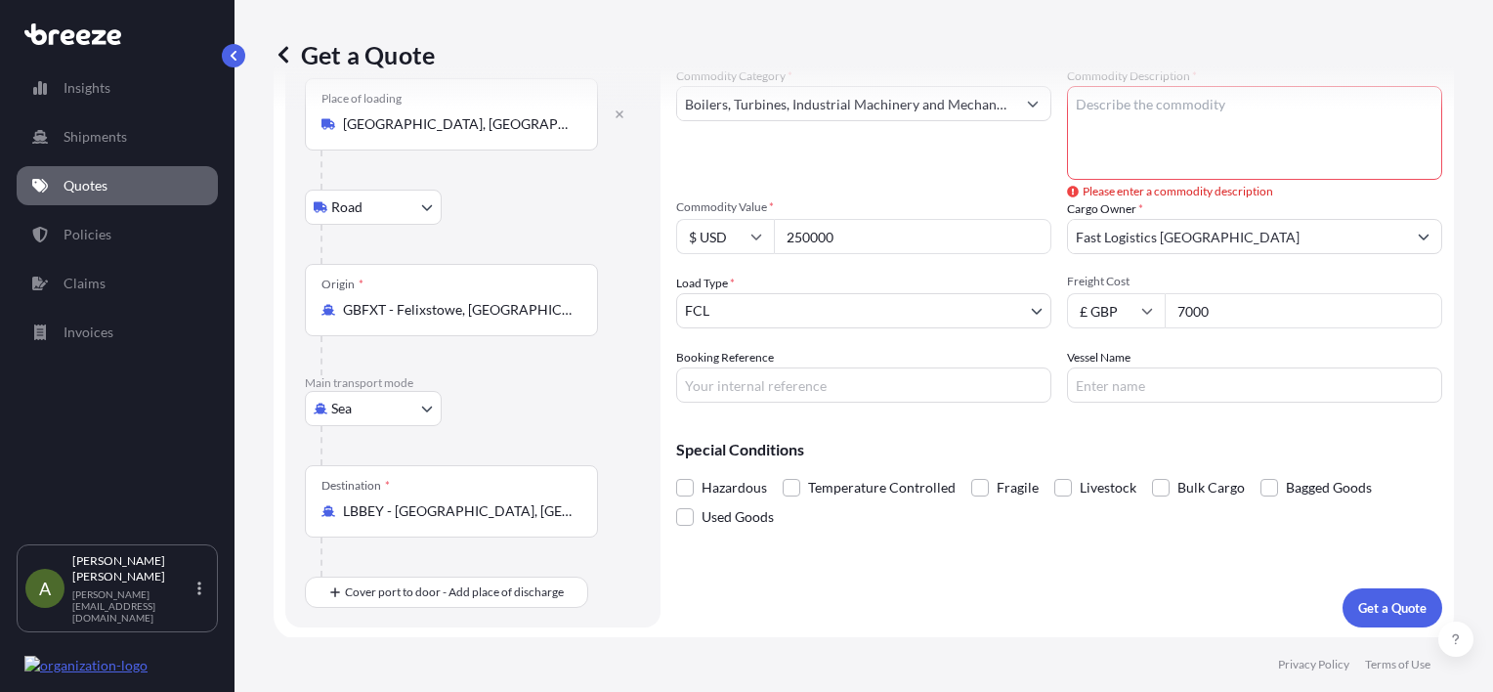
click at [1185, 132] on textarea "Commodity Description *" at bounding box center [1254, 133] width 375 height 94
type textarea "used goods"
click at [725, 516] on span "Used Goods" at bounding box center [738, 516] width 72 height 29
click at [676, 502] on input "Used Goods" at bounding box center [676, 502] width 0 height 0
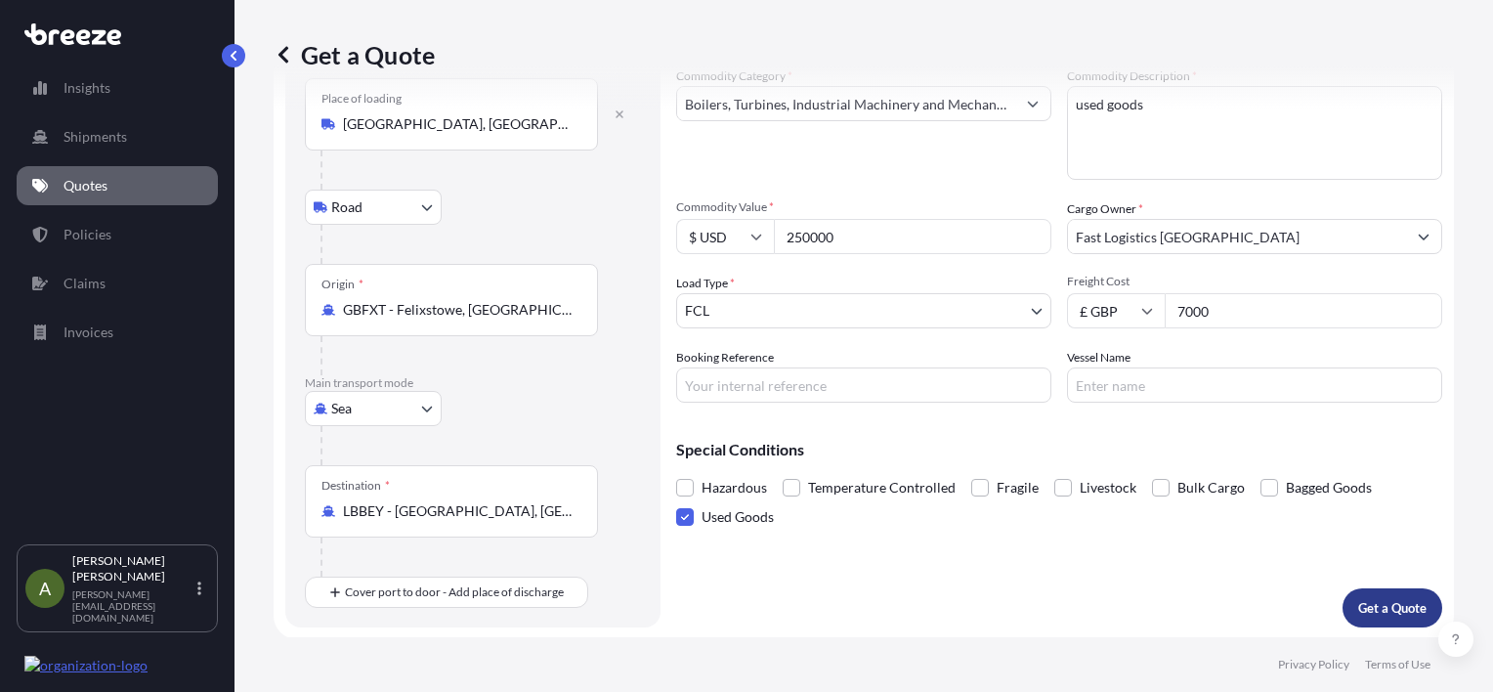
click at [1382, 614] on p "Get a Quote" at bounding box center [1393, 608] width 68 height 20
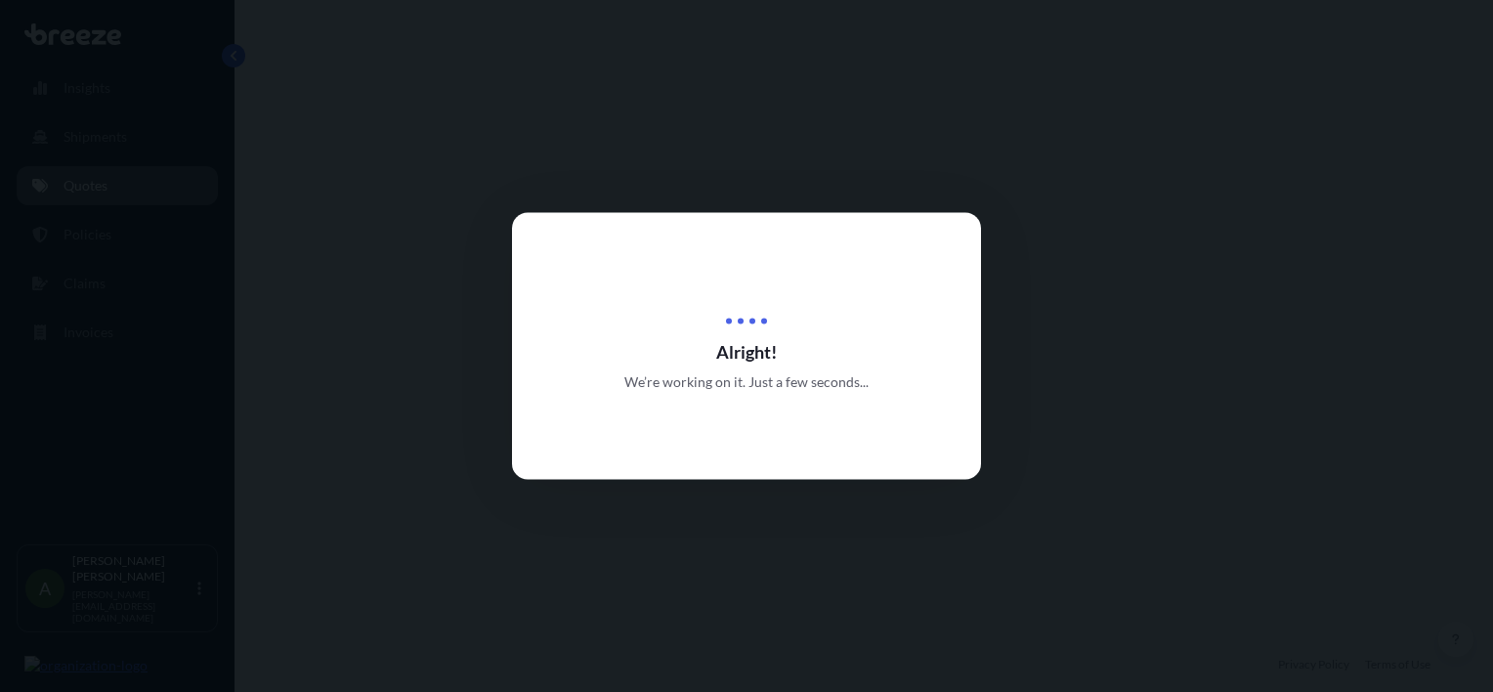
select select "Road"
select select "Sea"
select select "2"
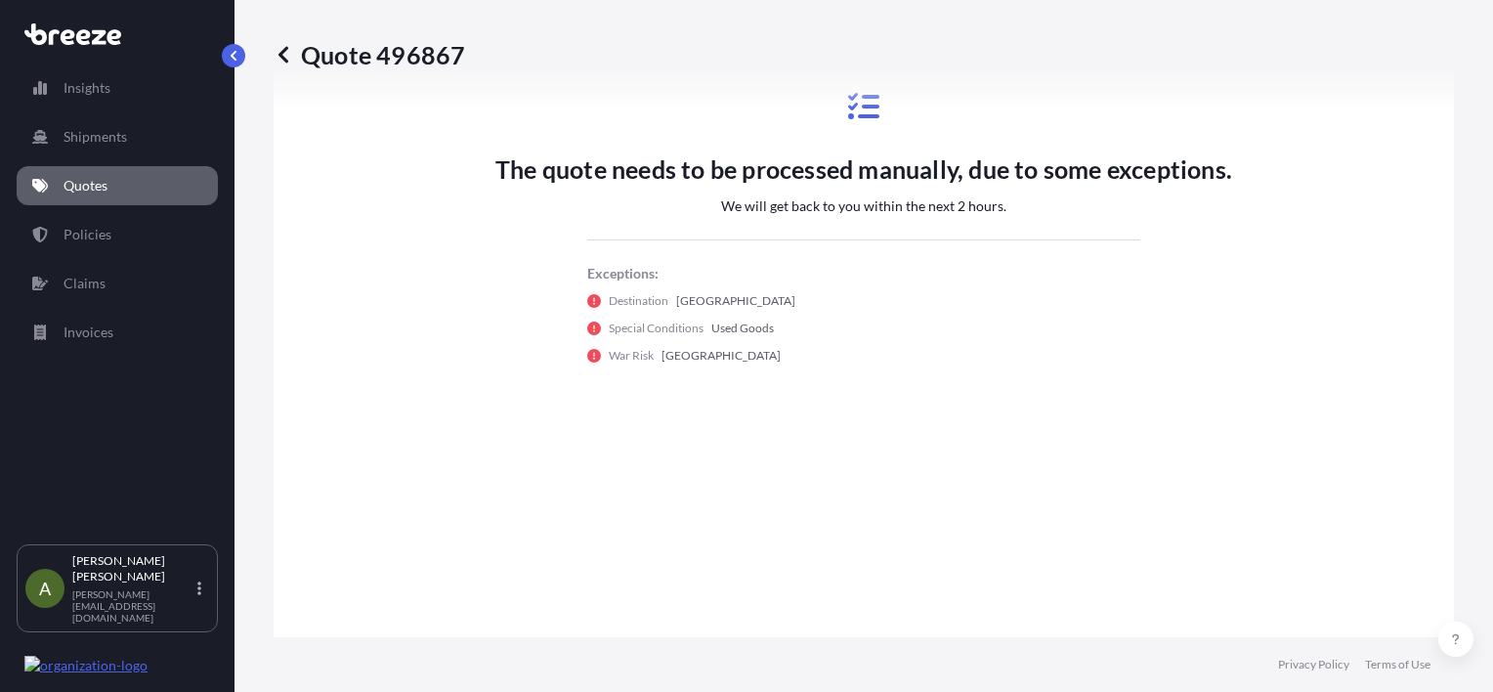
scroll to position [958, 0]
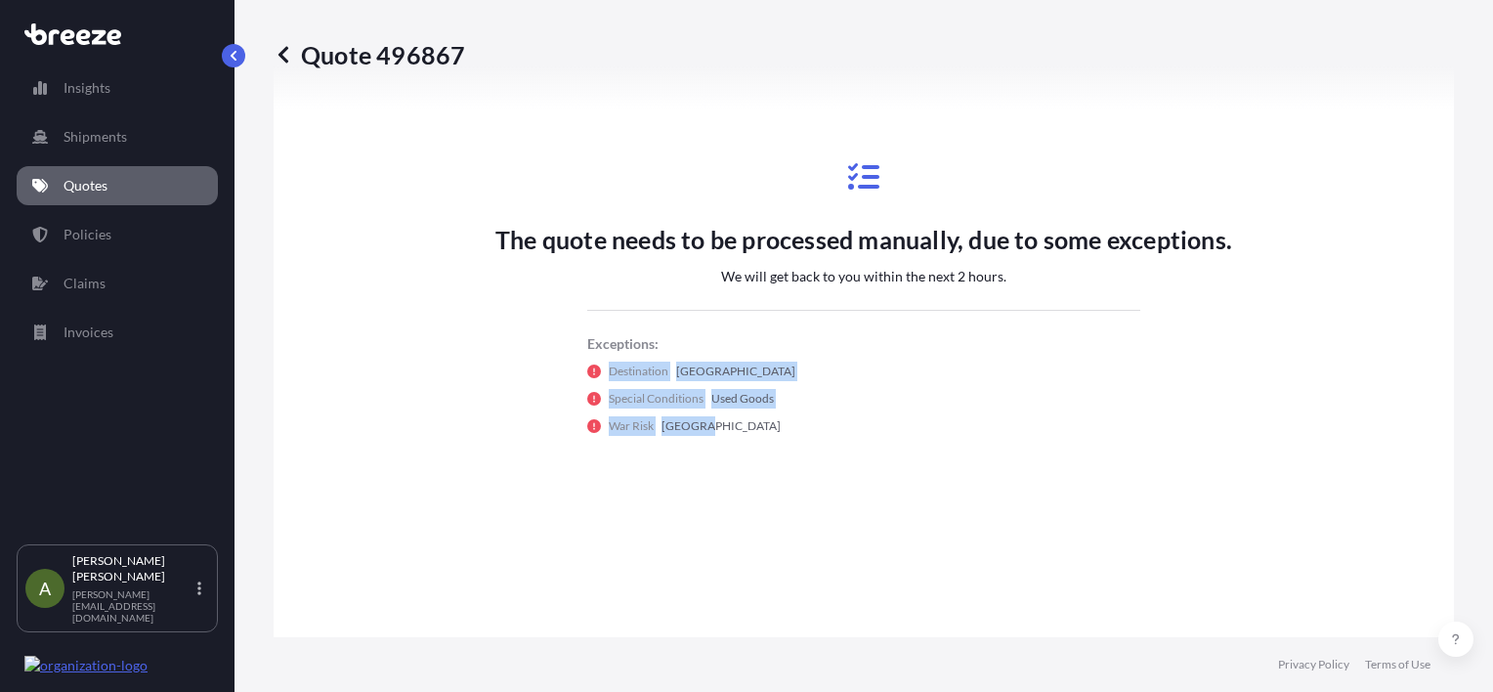
drag, startPoint x: 708, startPoint y: 430, endPoint x: 588, endPoint y: 376, distance: 130.8
click at [588, 376] on div "Exceptions: Destination [GEOGRAPHIC_DATA] Special Conditions Used Goods War Ris…" at bounding box center [863, 385] width 553 height 102
drag, startPoint x: 588, startPoint y: 376, endPoint x: 778, endPoint y: 432, distance: 197.6
click at [778, 432] on div "War Risk [GEOGRAPHIC_DATA]" at bounding box center [863, 426] width 553 height 20
click at [779, 403] on div "Special Conditions Used Goods" at bounding box center [863, 399] width 553 height 20
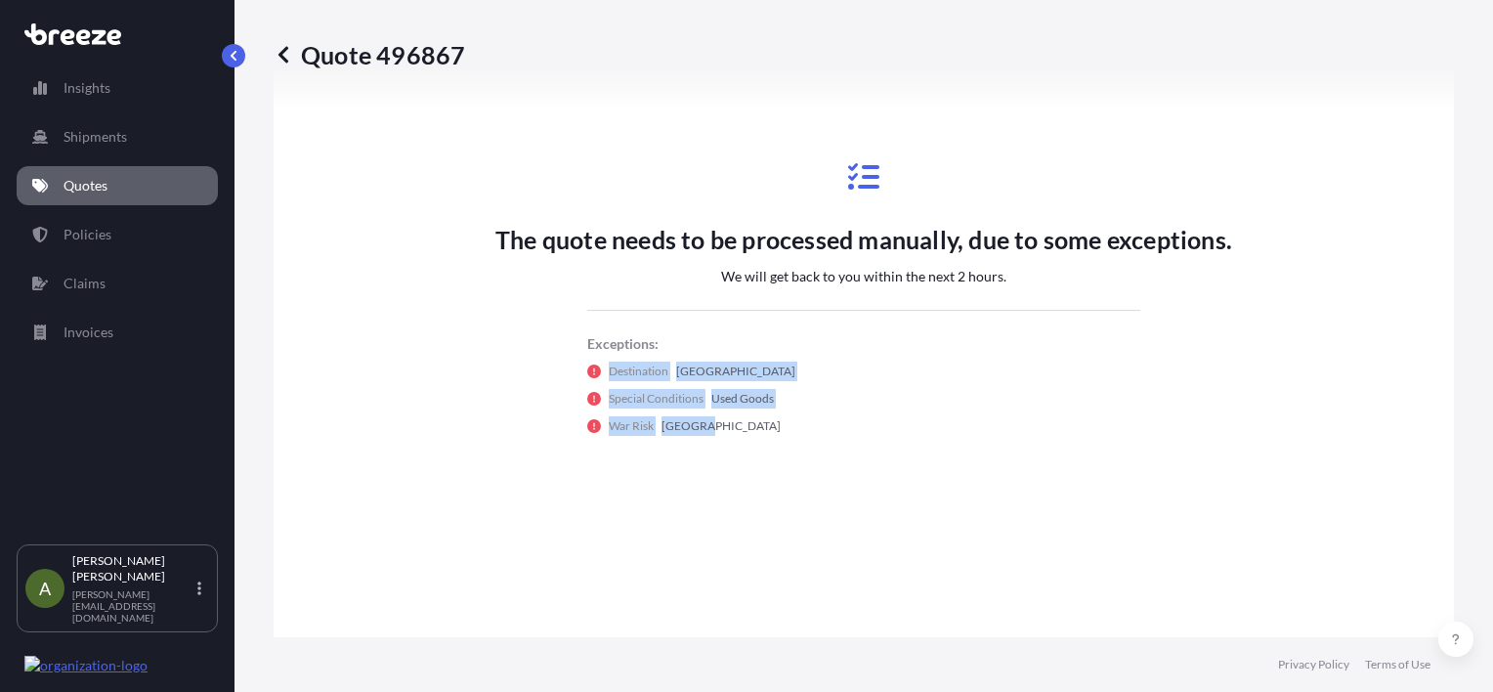
click at [762, 391] on p "Used Goods" at bounding box center [743, 399] width 63 height 20
